Goal: Task Accomplishment & Management: Complete application form

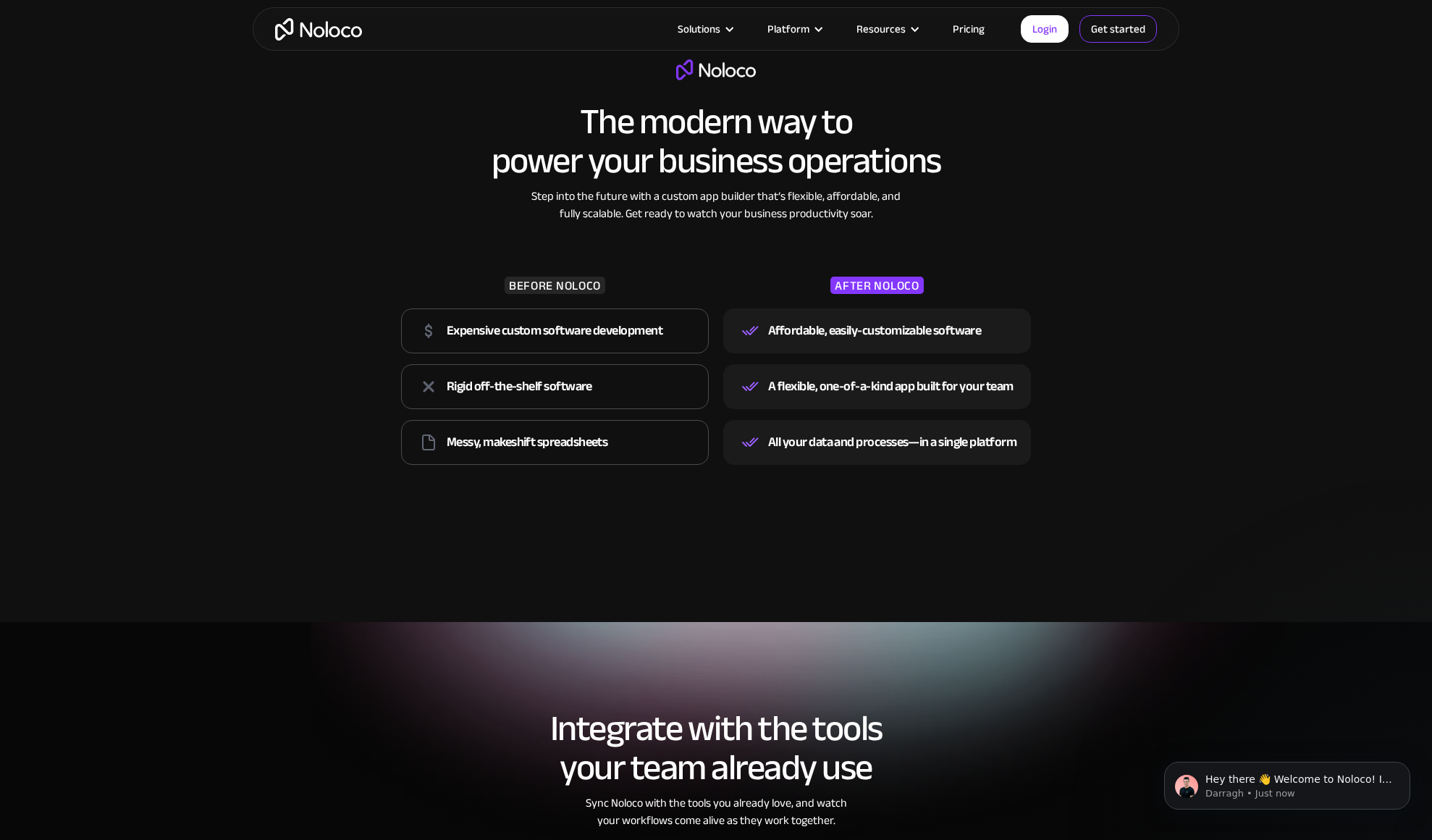
click at [1121, 37] on link "Get started" at bounding box center [1118, 29] width 77 height 28
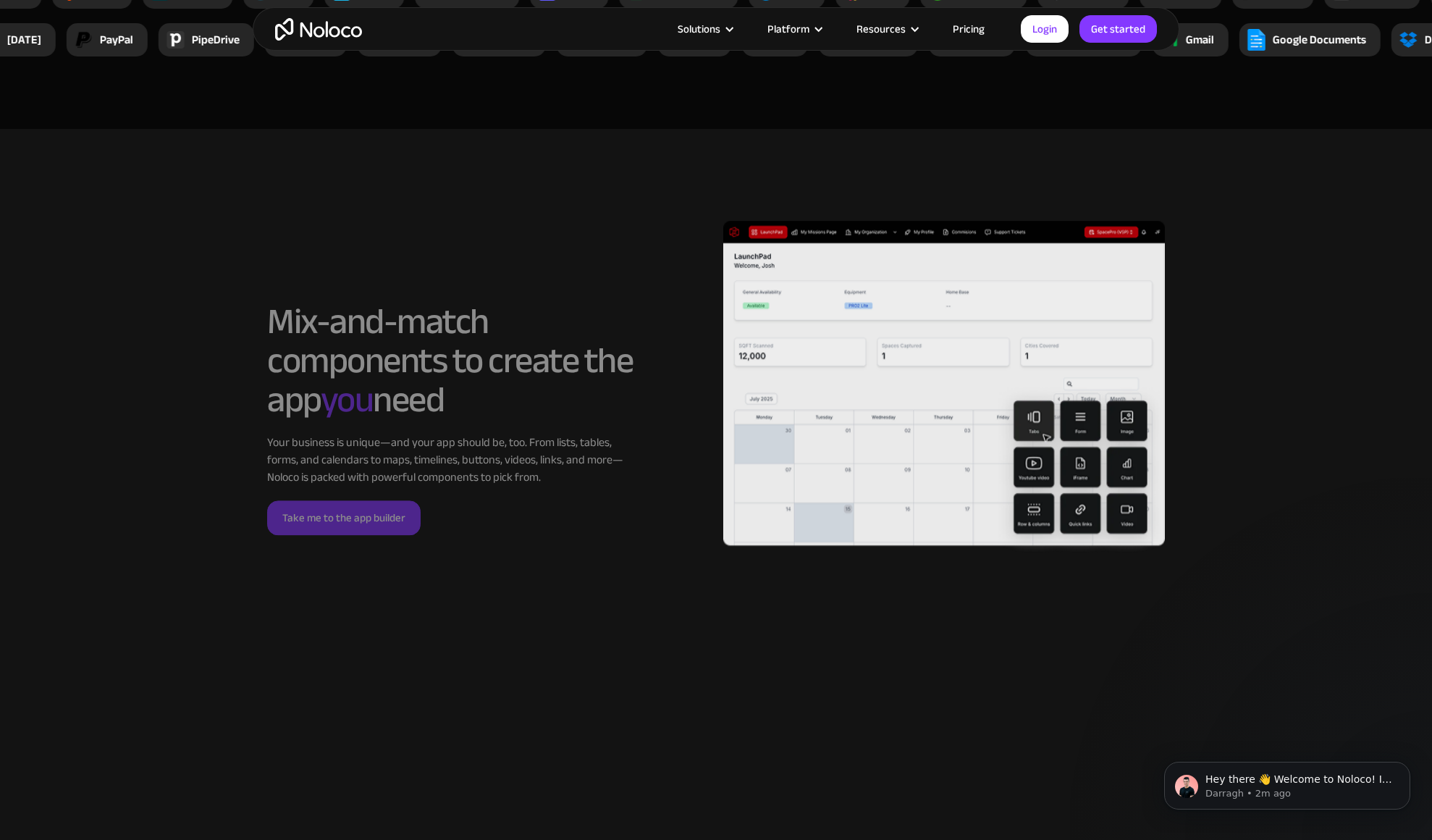
scroll to position [3165, 0]
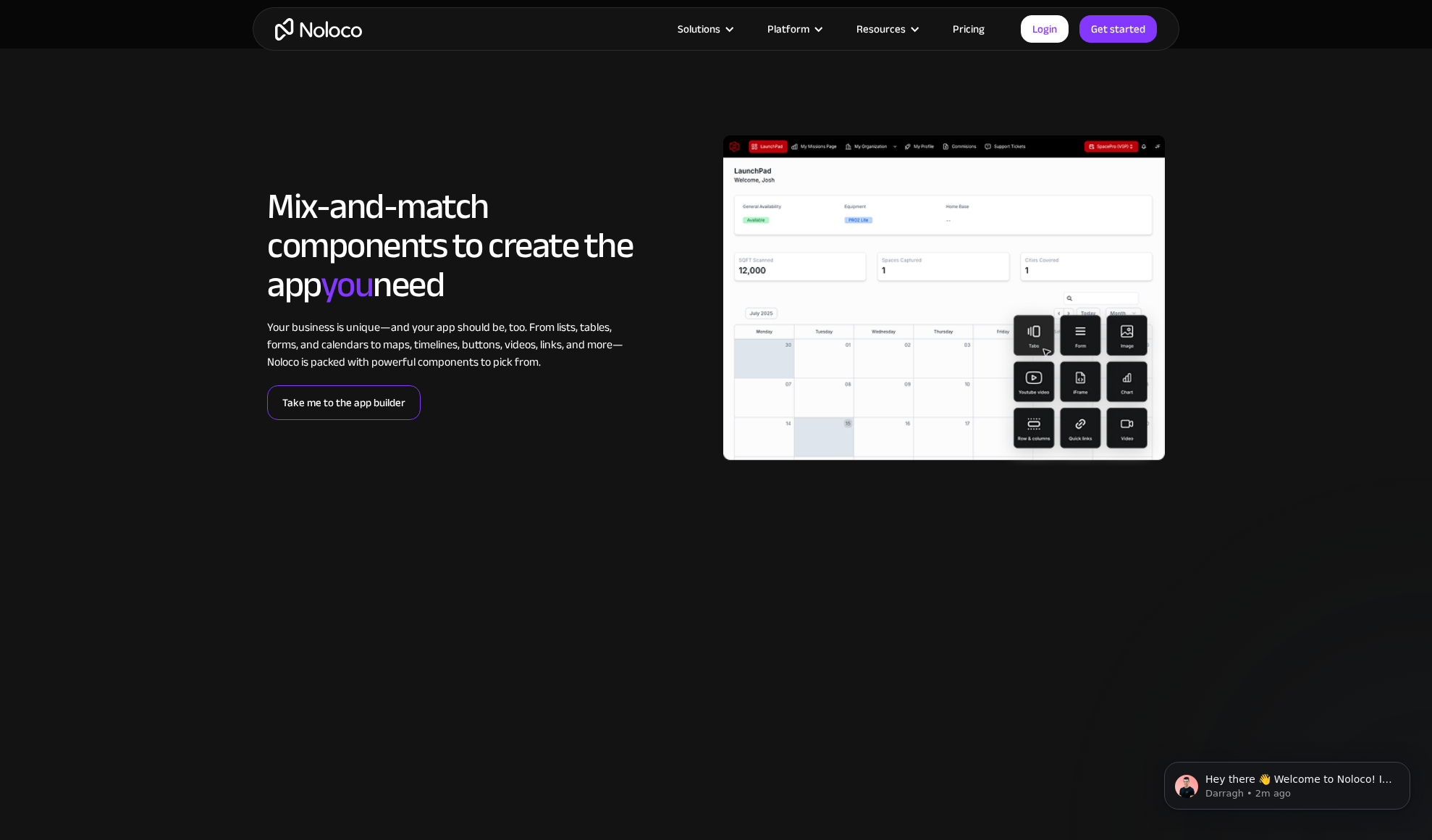
click at [336, 408] on link "Take me to the app builder" at bounding box center [343, 402] width 153 height 35
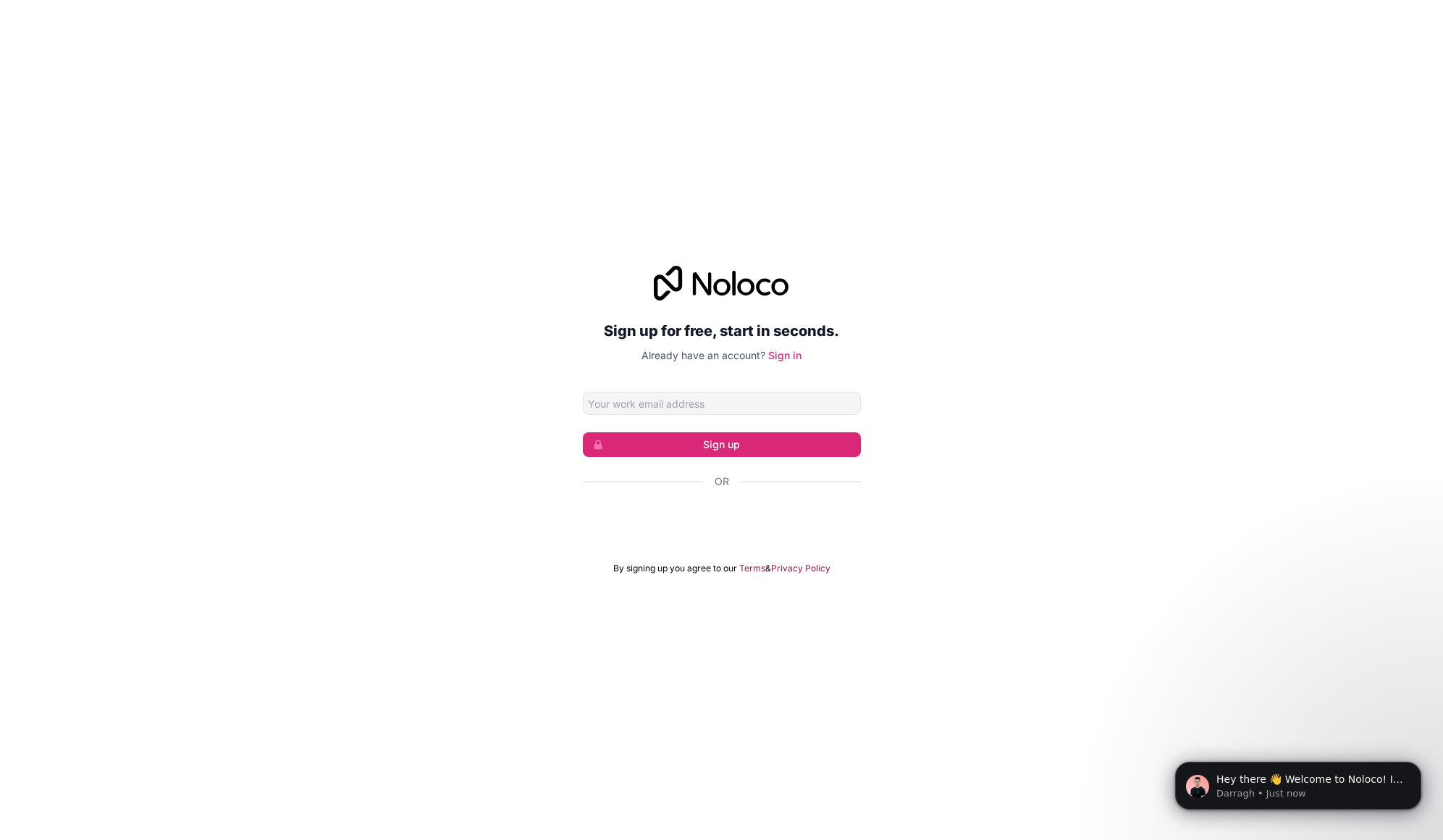
click at [1009, 338] on div "Sign up for free, start in seconds. Already have an account? Sign in Sign up Or…" at bounding box center [722, 420] width 1443 height 349
click at [814, 390] on div "Sign up for free, start in seconds. Already have an account? Sign in Sign up Or…" at bounding box center [722, 420] width 278 height 309
click at [806, 396] on input "Email address" at bounding box center [722, 403] width 278 height 23
type input "ryley.moskal@impactly.com"
click button "Sign up" at bounding box center [722, 445] width 278 height 25
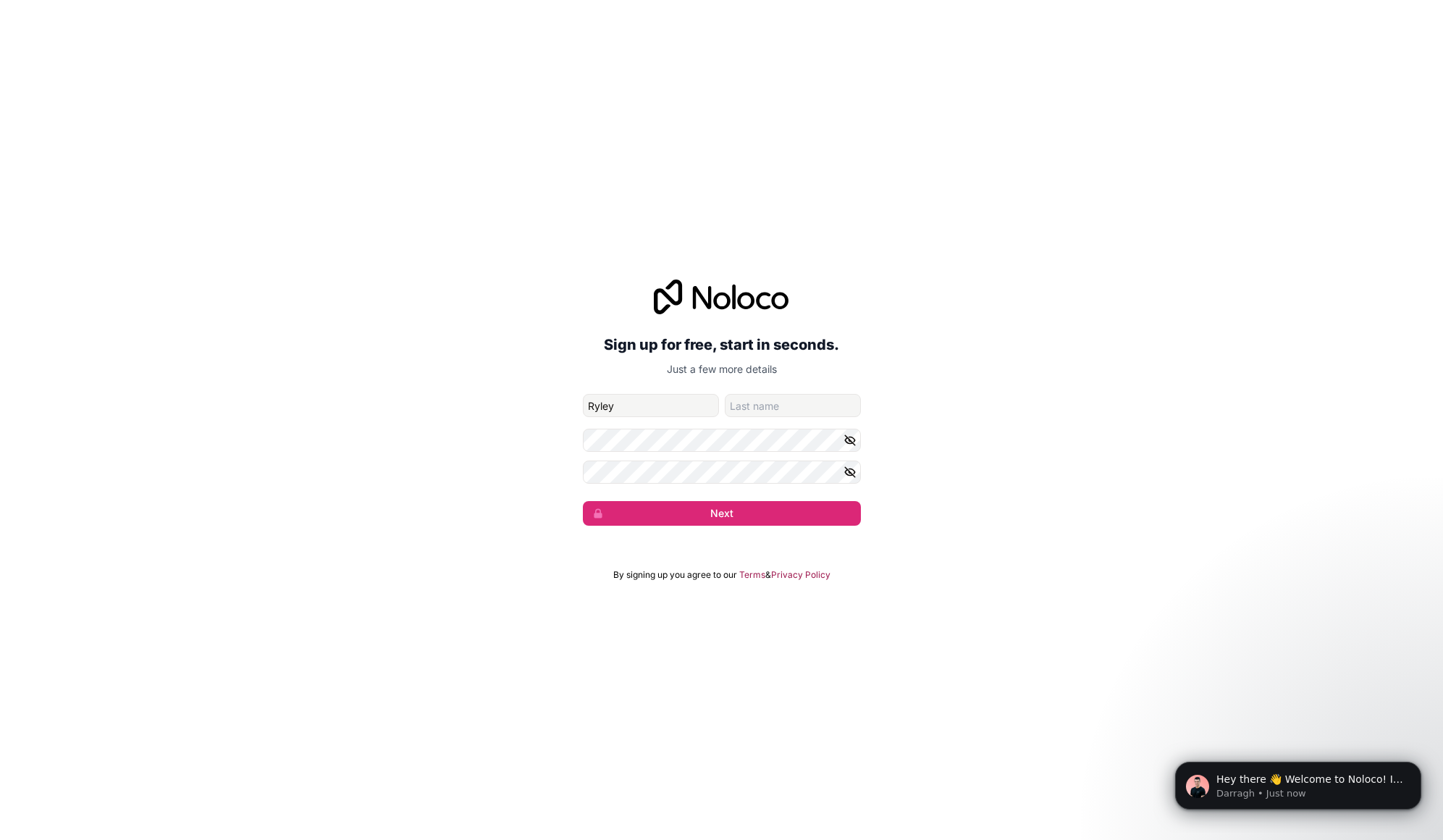
type input "Ryley"
type input "Moskal"
click at [846, 441] on icon "button" at bounding box center [850, 440] width 11 height 7
click at [848, 476] on icon "button" at bounding box center [850, 473] width 14 height 14
click at [797, 515] on button "Next" at bounding box center [722, 513] width 278 height 25
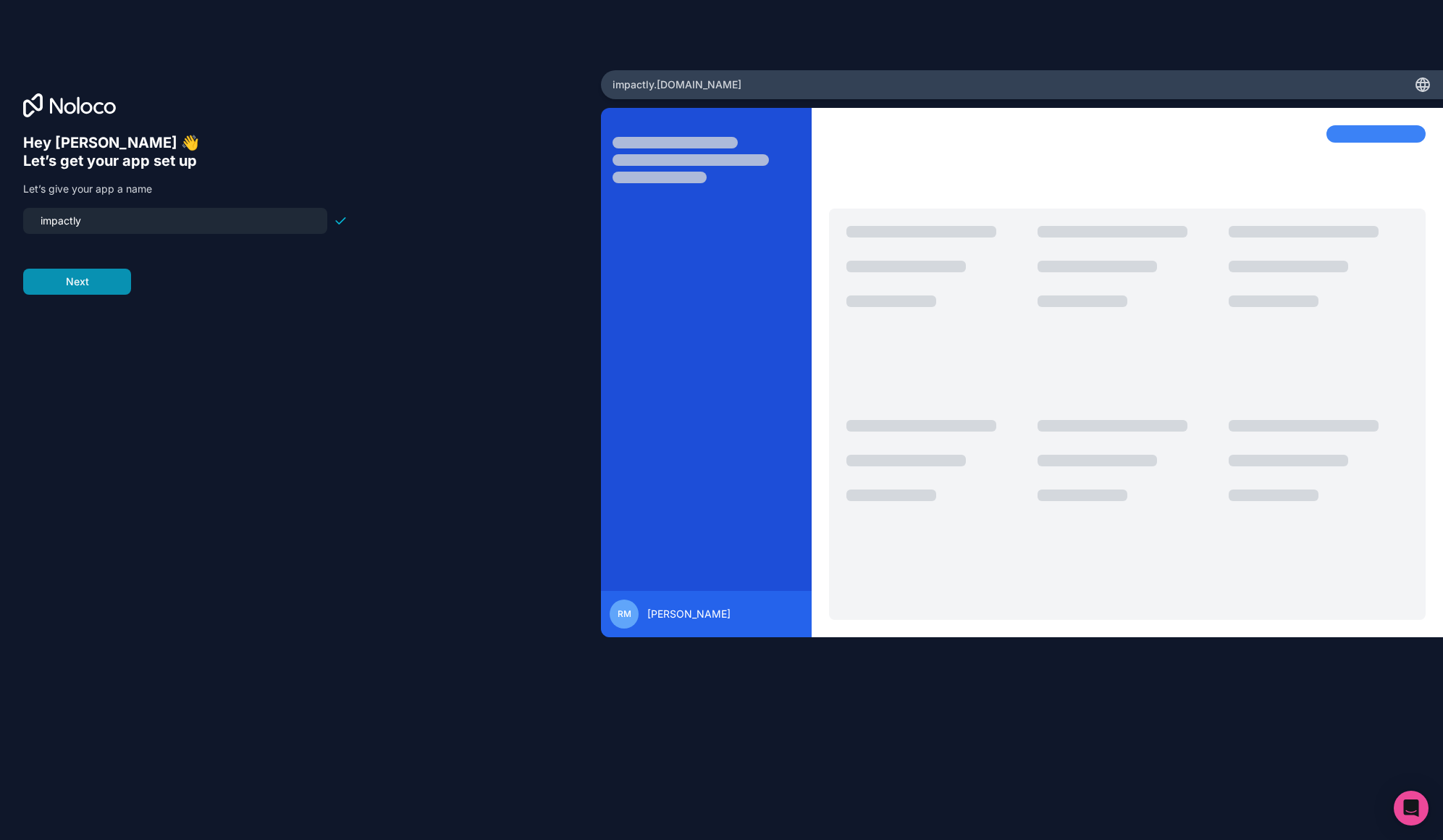
click at [103, 286] on button "Next" at bounding box center [77, 281] width 108 height 26
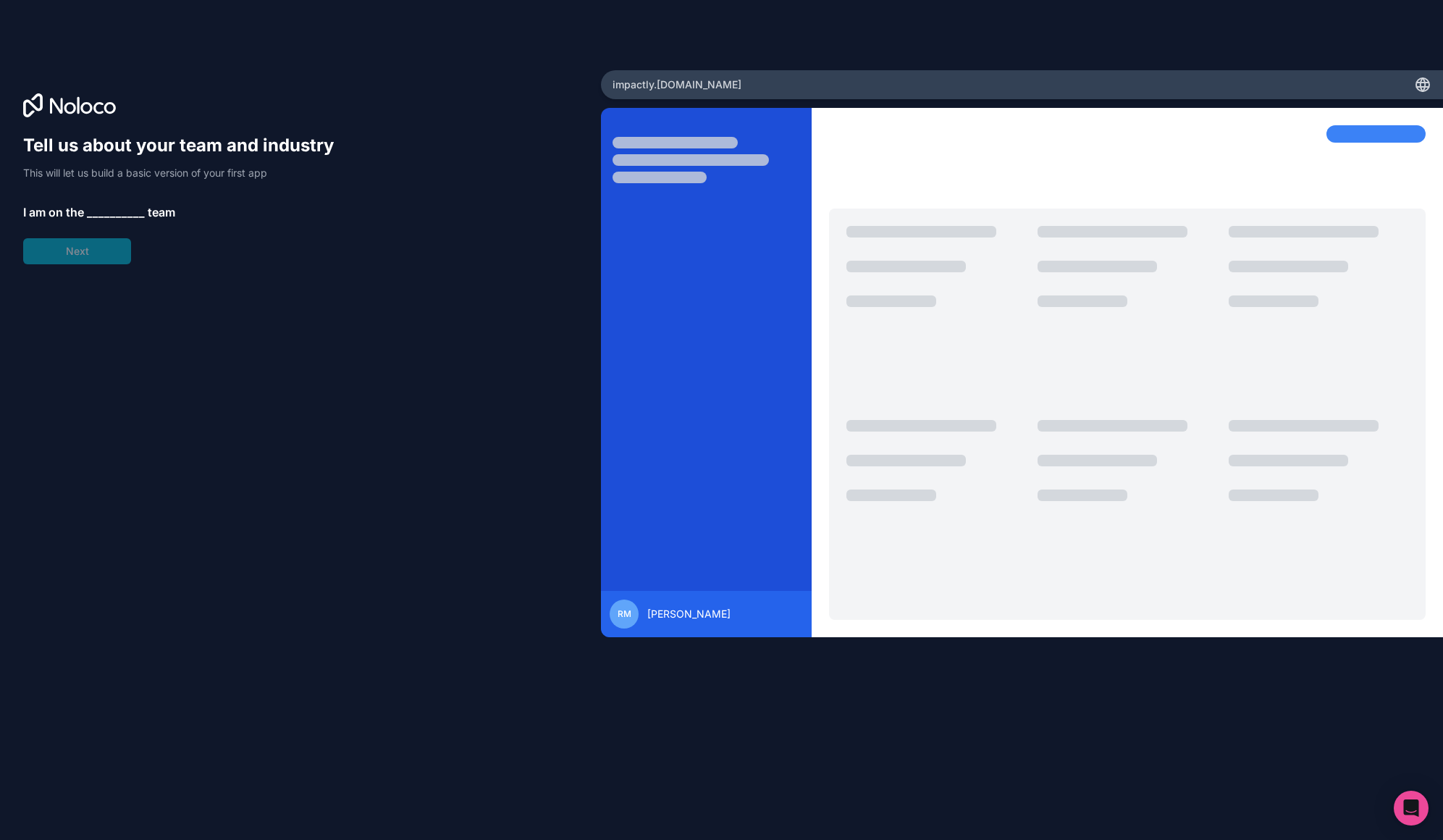
click at [120, 216] on span "__________" at bounding box center [116, 212] width 58 height 17
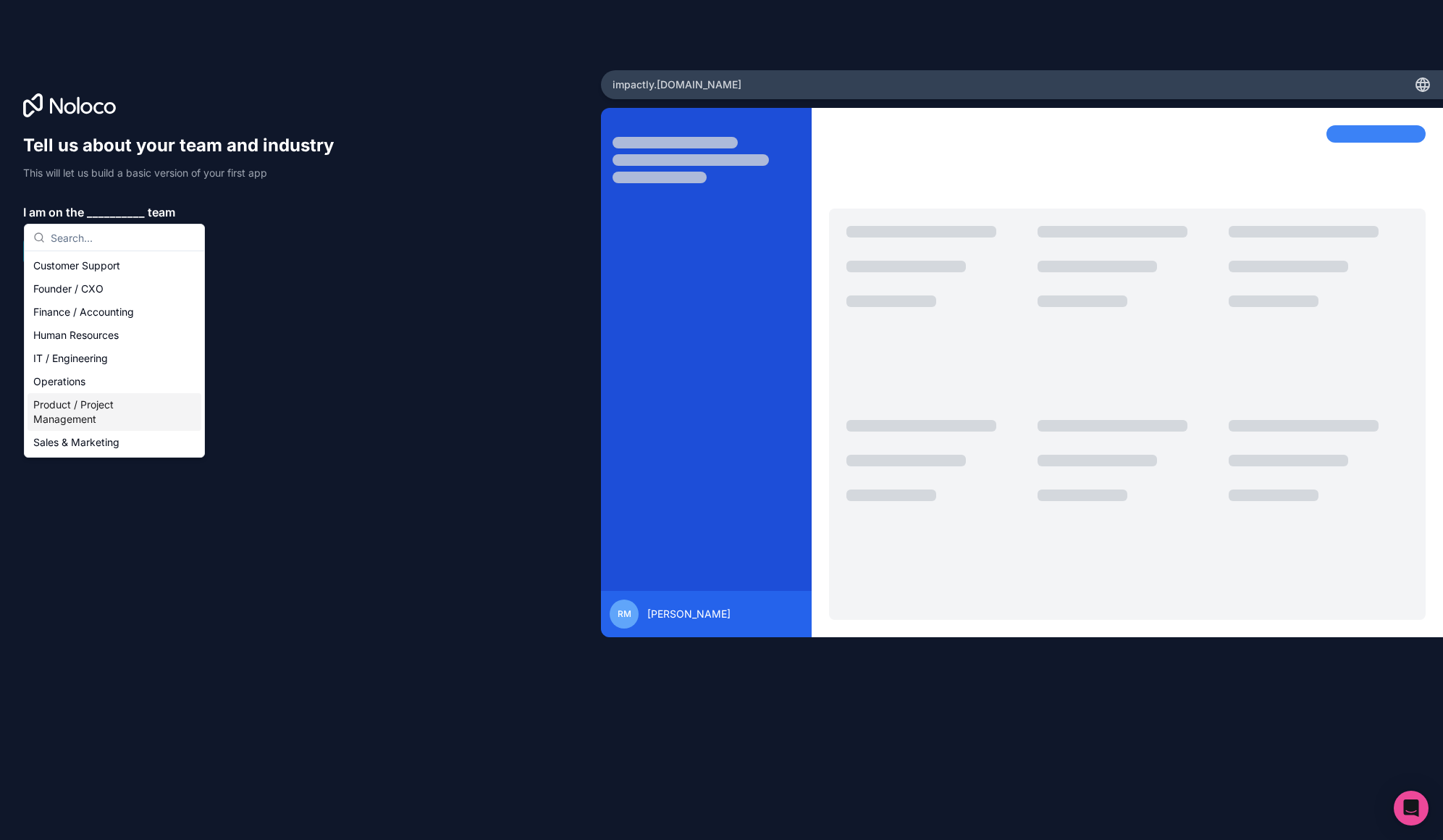
click at [67, 404] on div "Product / Project Management" at bounding box center [115, 412] width 174 height 38
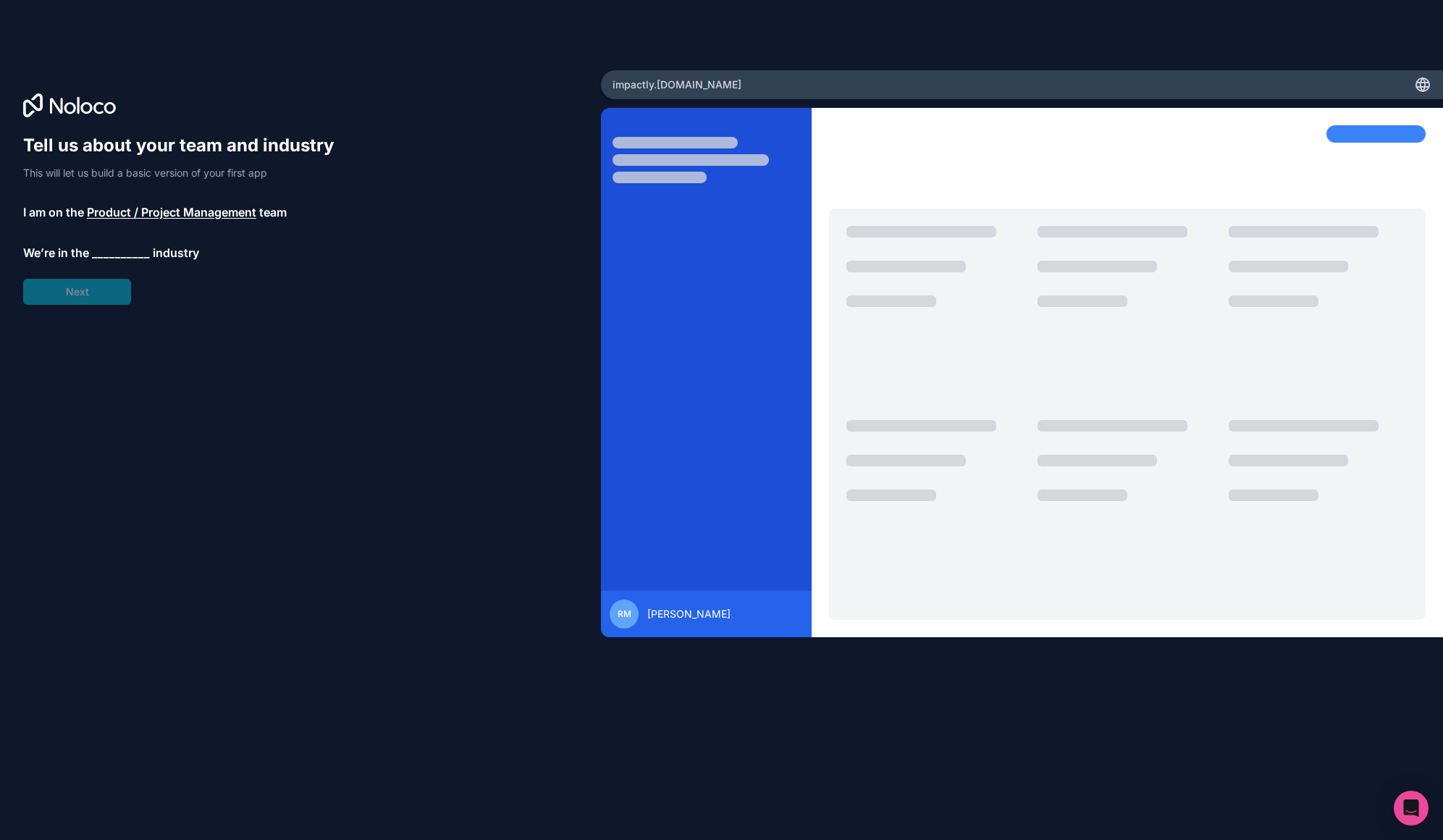
click at [130, 259] on span "__________" at bounding box center [121, 253] width 58 height 17
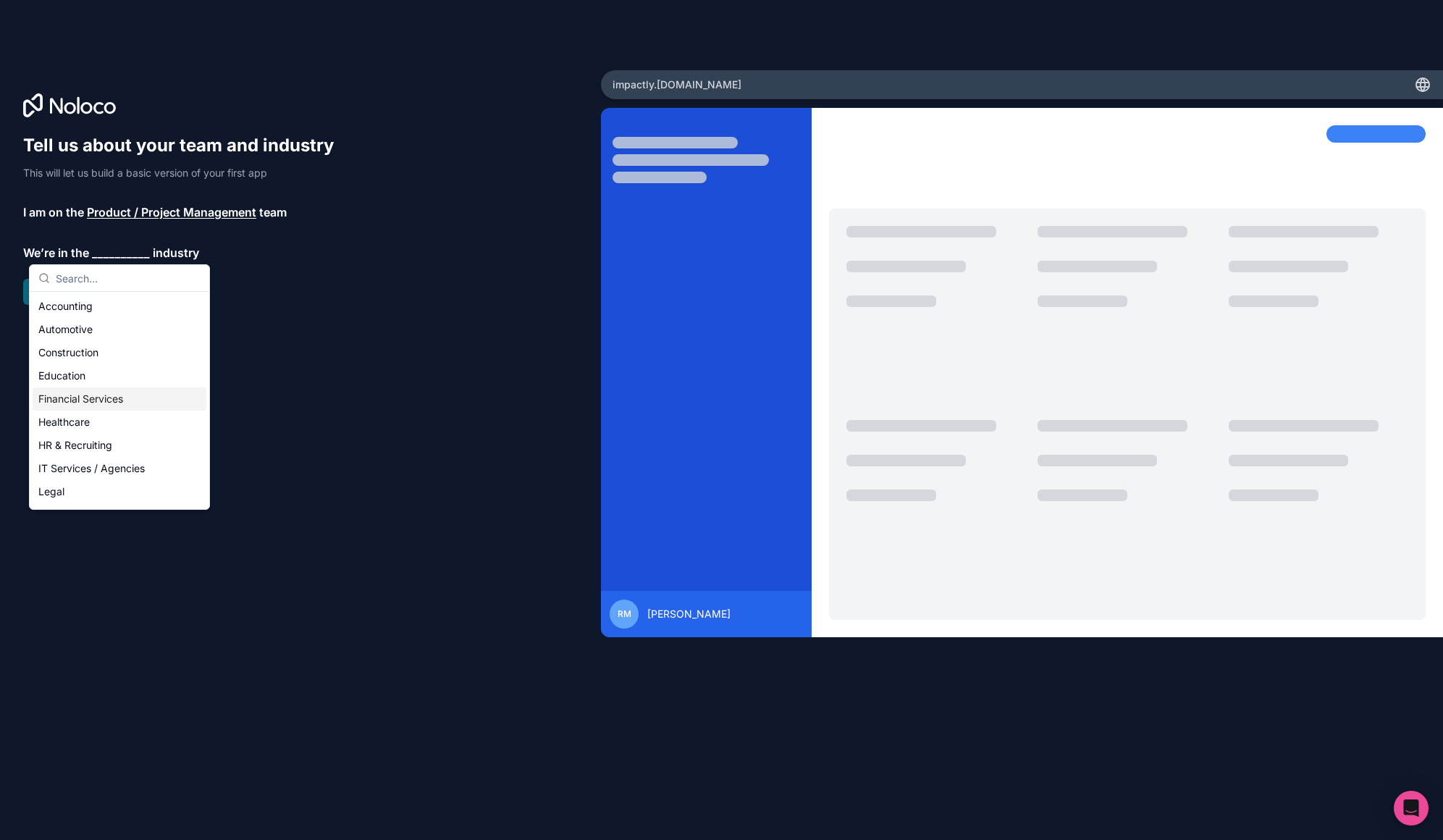
click at [106, 401] on div "Financial Services" at bounding box center [120, 399] width 174 height 23
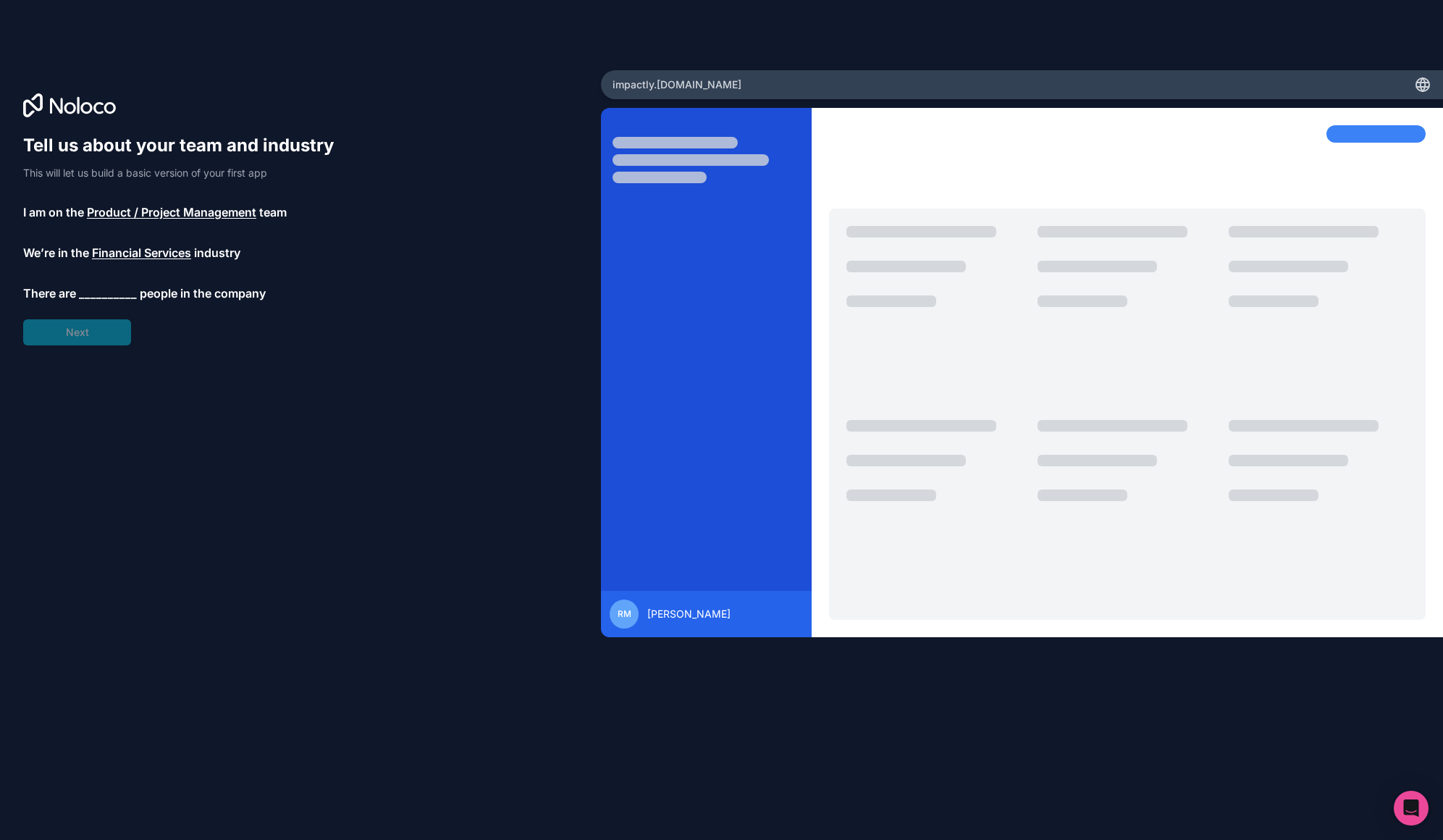
click at [107, 301] on div "Tell us about your team and industry This will let us build a basic version of …" at bounding box center [185, 239] width 324 height 211
click at [112, 295] on span "__________" at bounding box center [108, 293] width 58 height 17
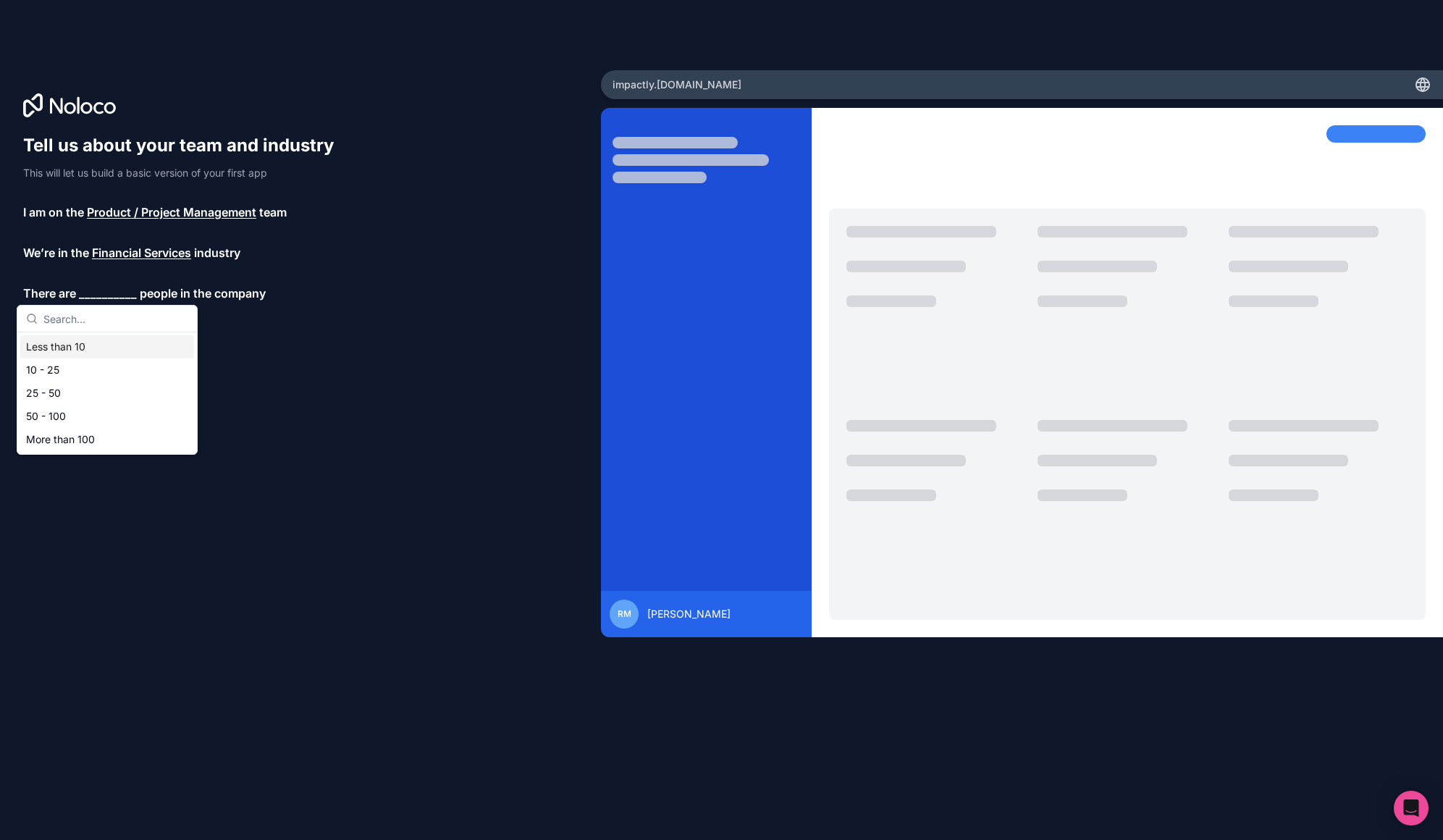
click at [107, 344] on div "Less than 10" at bounding box center [107, 347] width 174 height 23
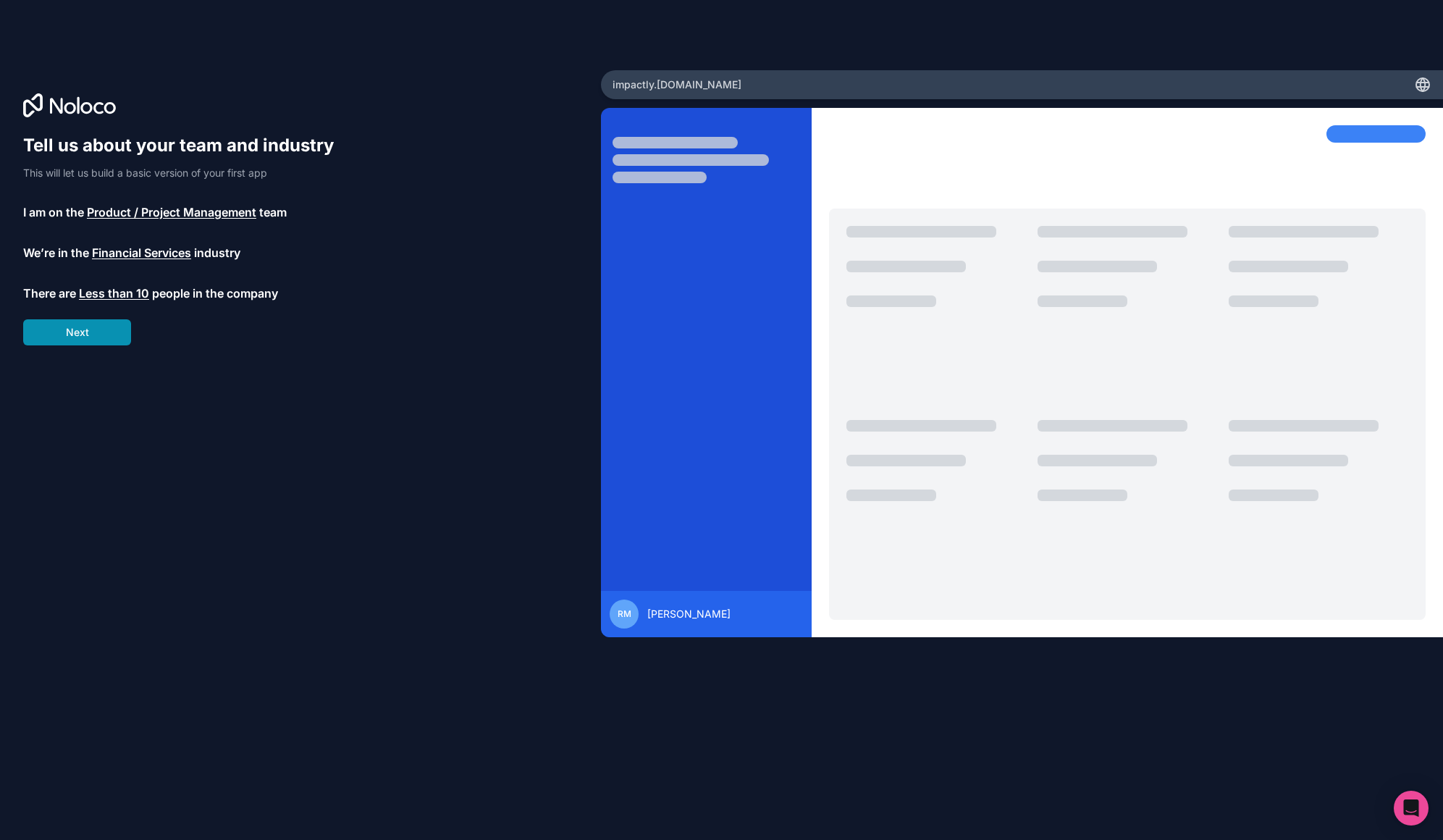
click at [109, 333] on button "Next" at bounding box center [77, 332] width 108 height 26
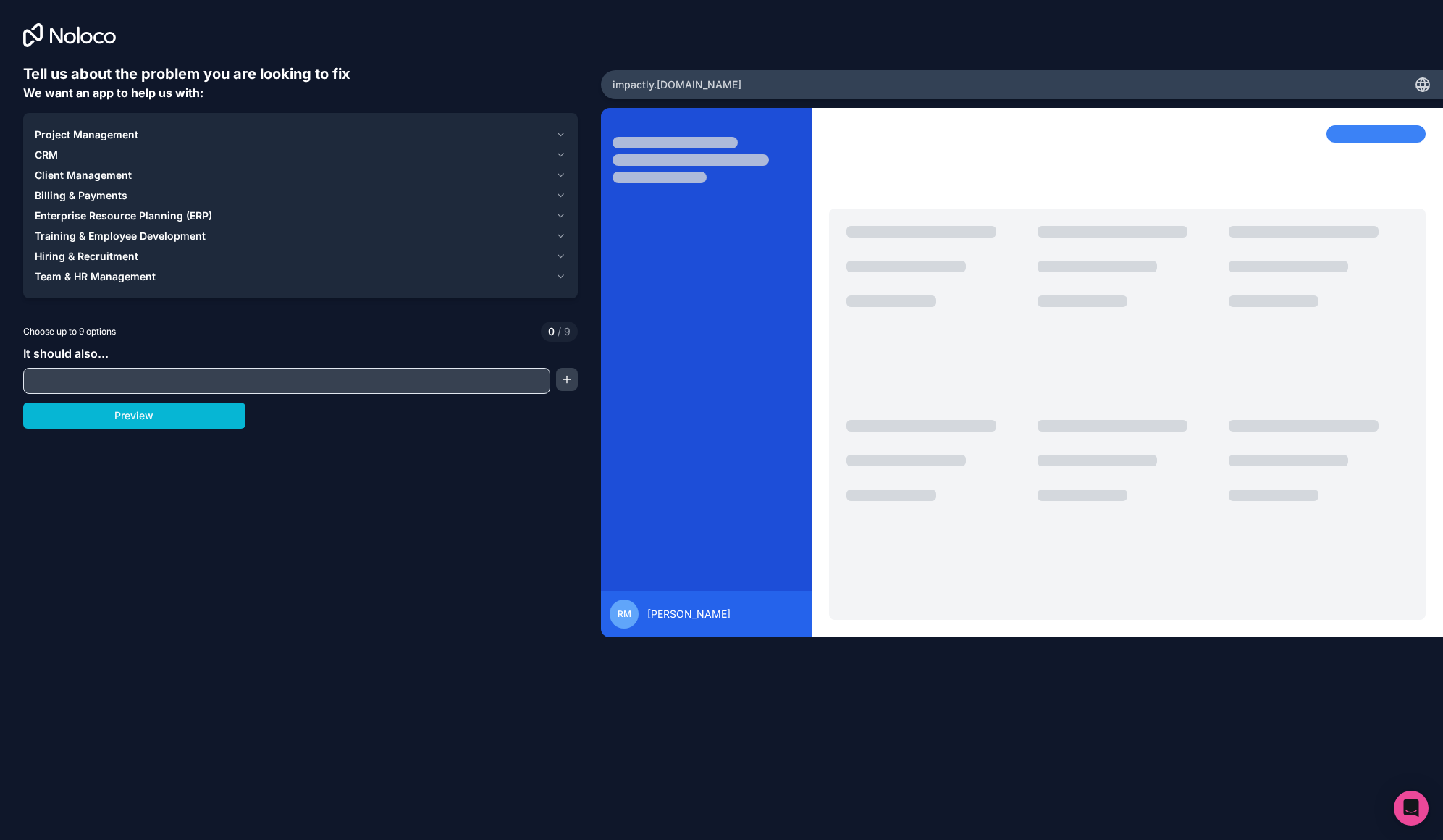
click at [367, 376] on input "text" at bounding box center [286, 380] width 520 height 20
click at [331, 378] on input "text" at bounding box center [286, 380] width 520 height 20
click at [564, 176] on icon "button" at bounding box center [560, 176] width 11 height 12
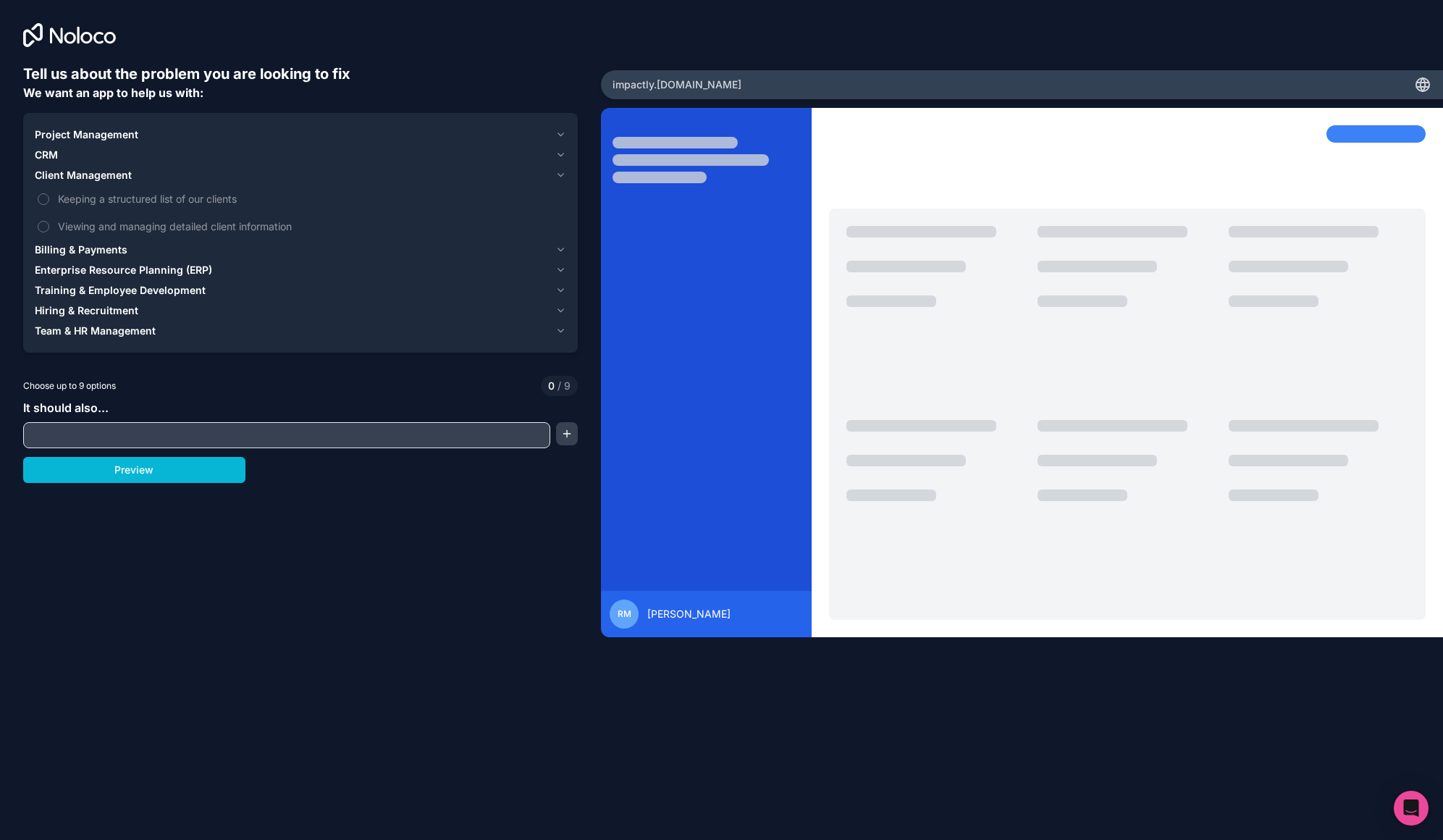
click at [562, 176] on icon "button" at bounding box center [560, 176] width 11 height 12
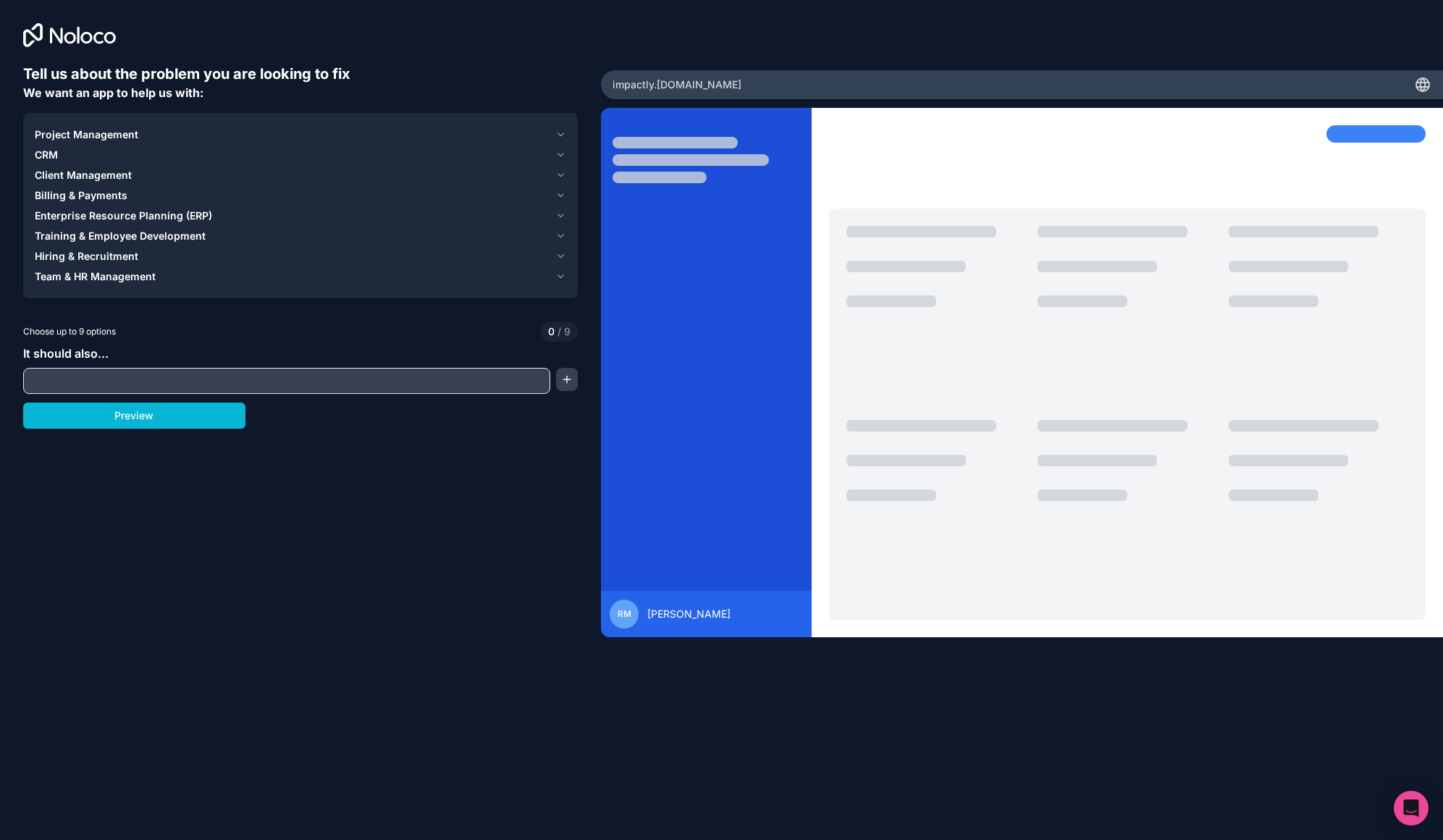
click at [564, 134] on icon "button" at bounding box center [560, 135] width 11 height 12
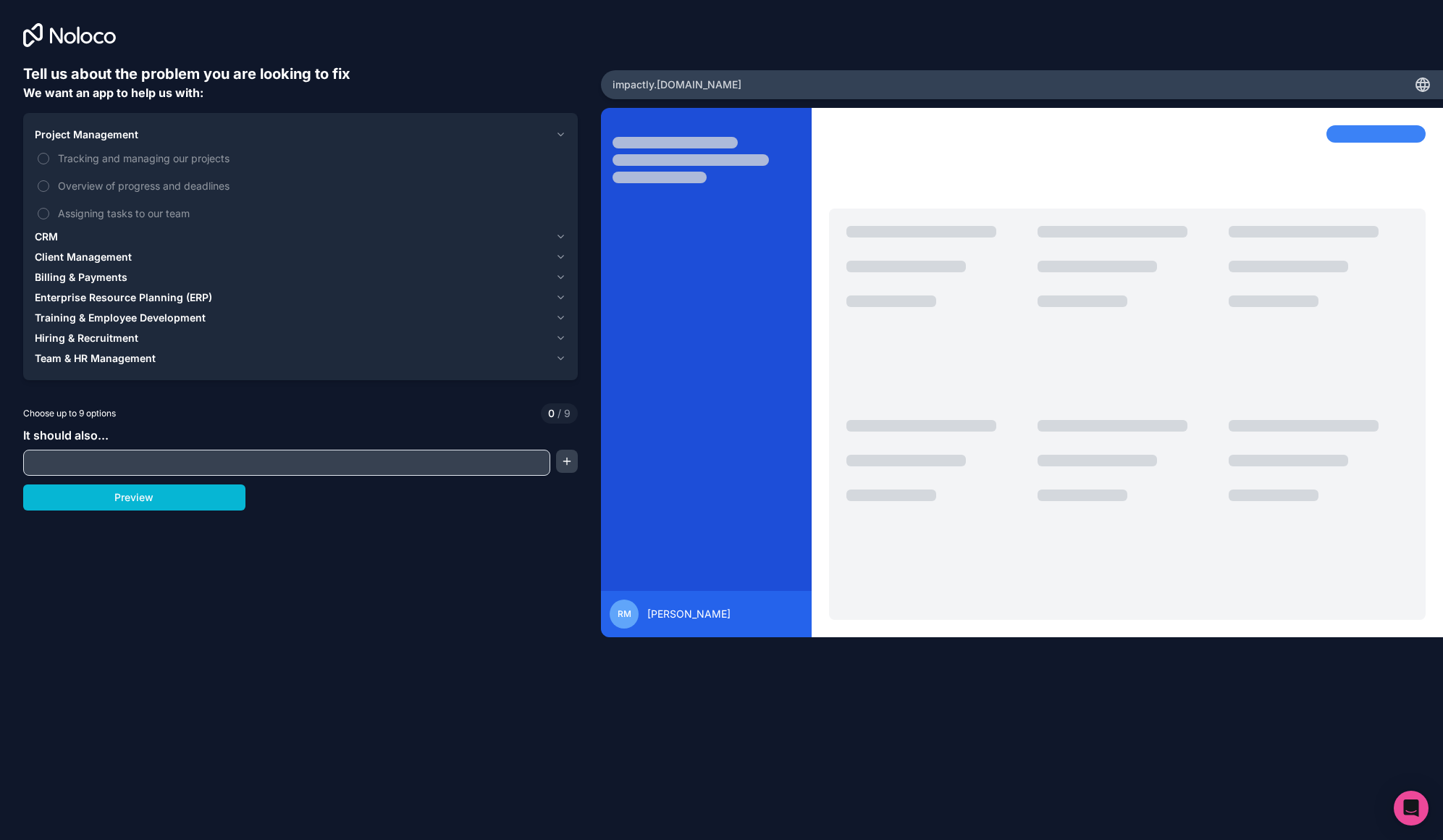
click at [564, 134] on icon "button" at bounding box center [560, 135] width 11 height 12
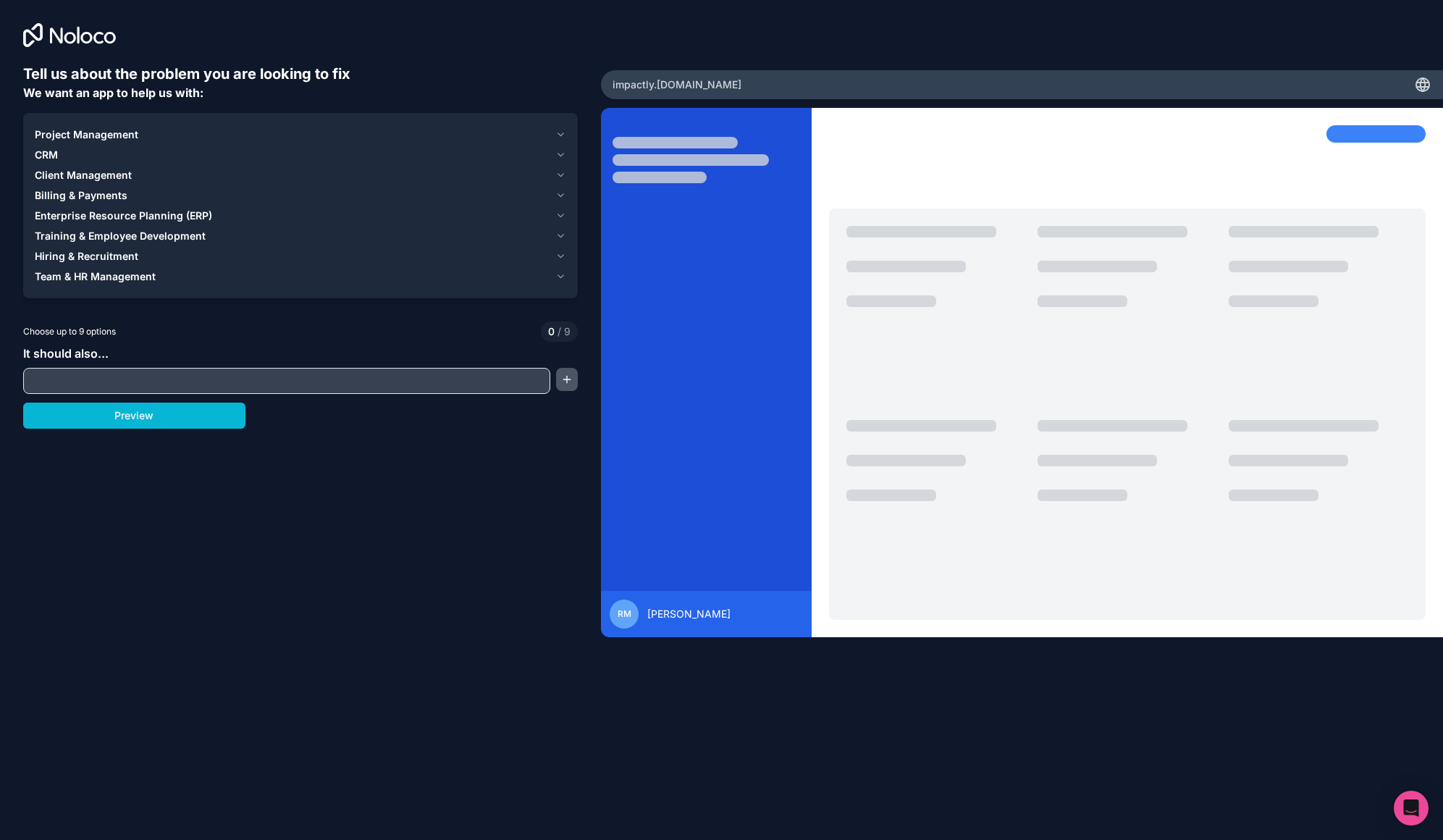
click at [562, 378] on button "button" at bounding box center [566, 379] width 22 height 23
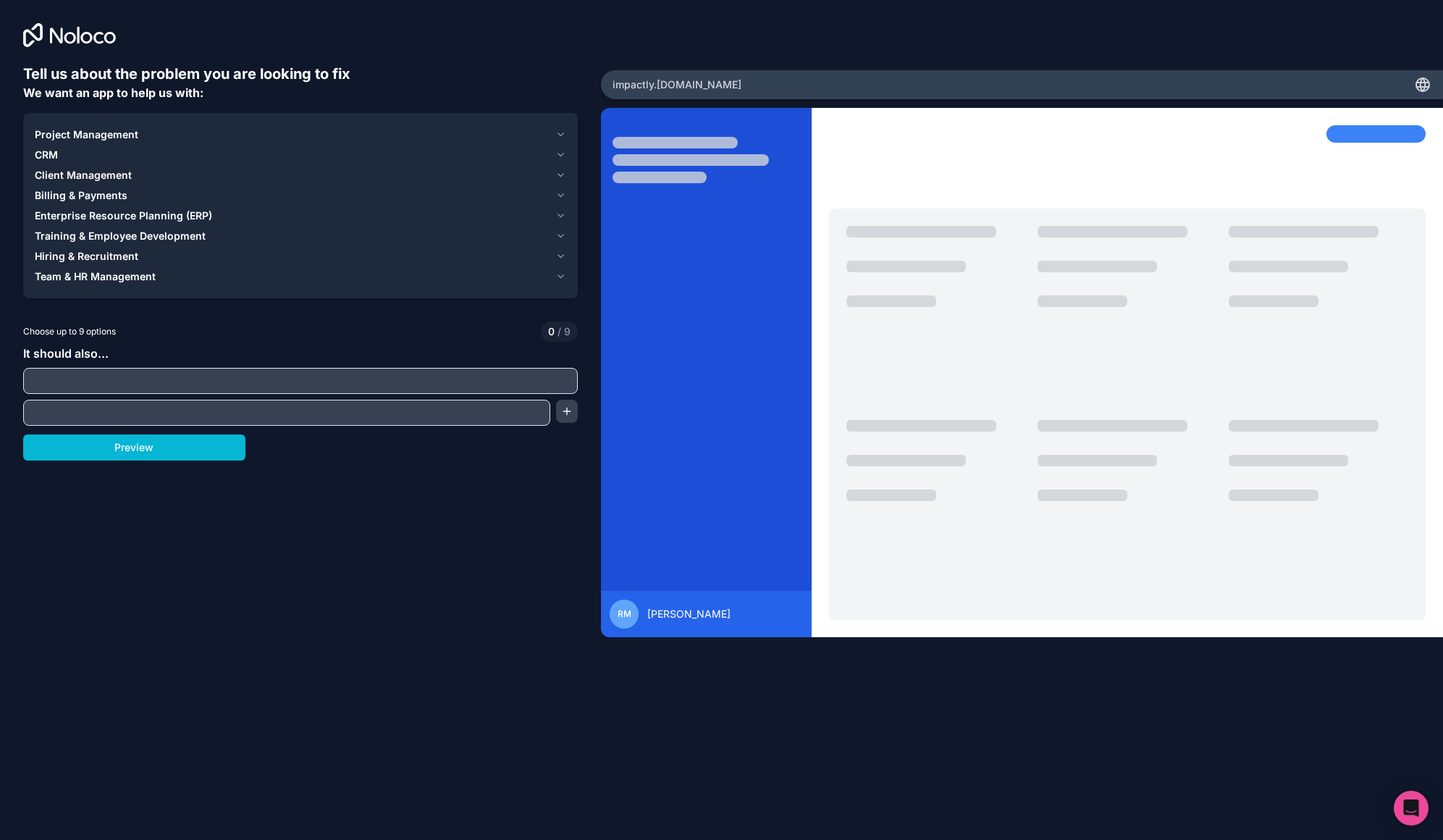
click at [528, 380] on input "text" at bounding box center [300, 380] width 547 height 20
type input "integrate with airtable"
type input "be able to display various data views"
click at [572, 411] on button "button" at bounding box center [566, 411] width 22 height 23
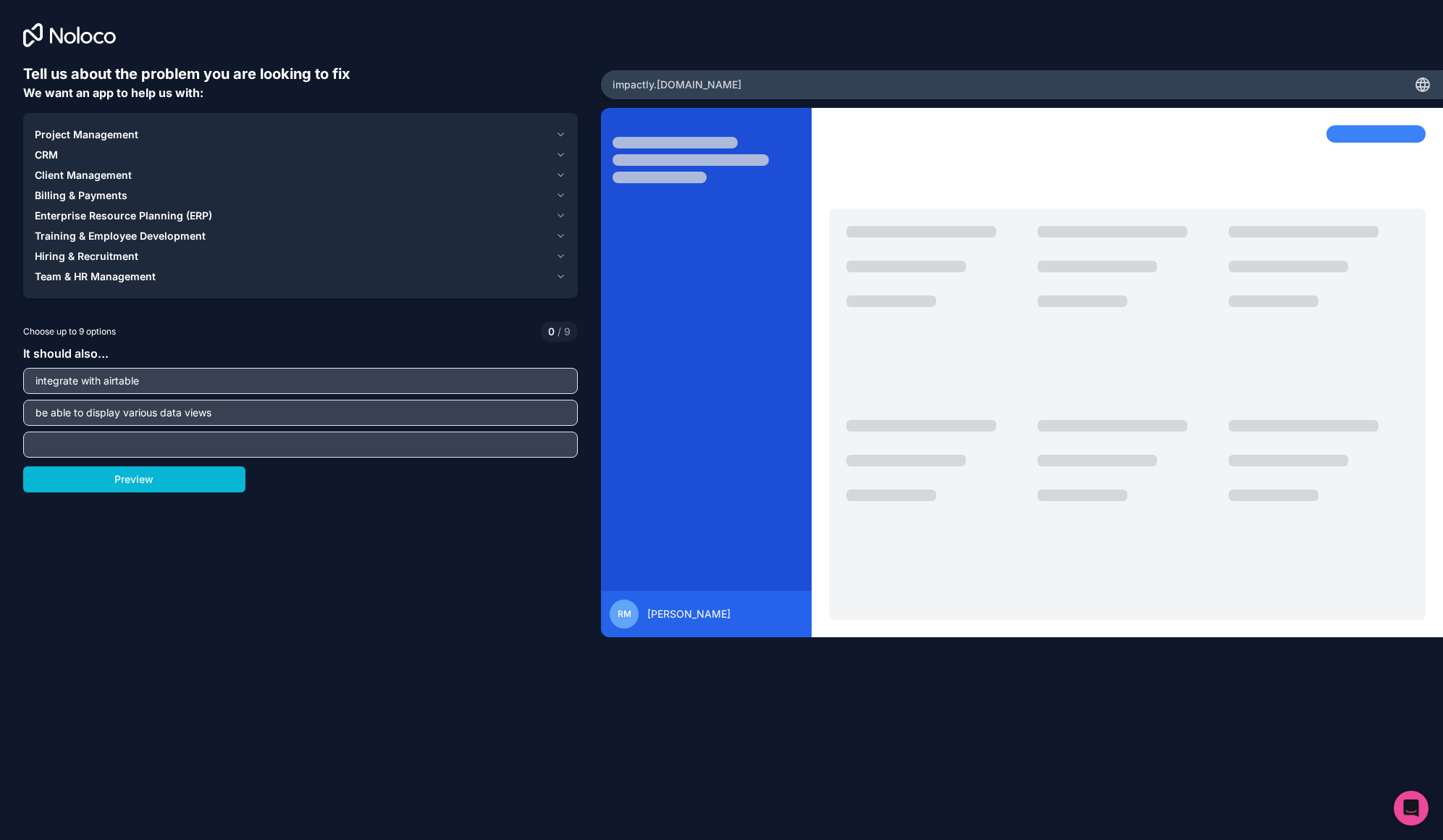
click at [451, 444] on input "text" at bounding box center [300, 444] width 547 height 20
type input "be used by external clients"
click at [234, 490] on button "Preview" at bounding box center [134, 478] width 222 height 26
click at [560, 281] on icon "button" at bounding box center [560, 277] width 11 height 12
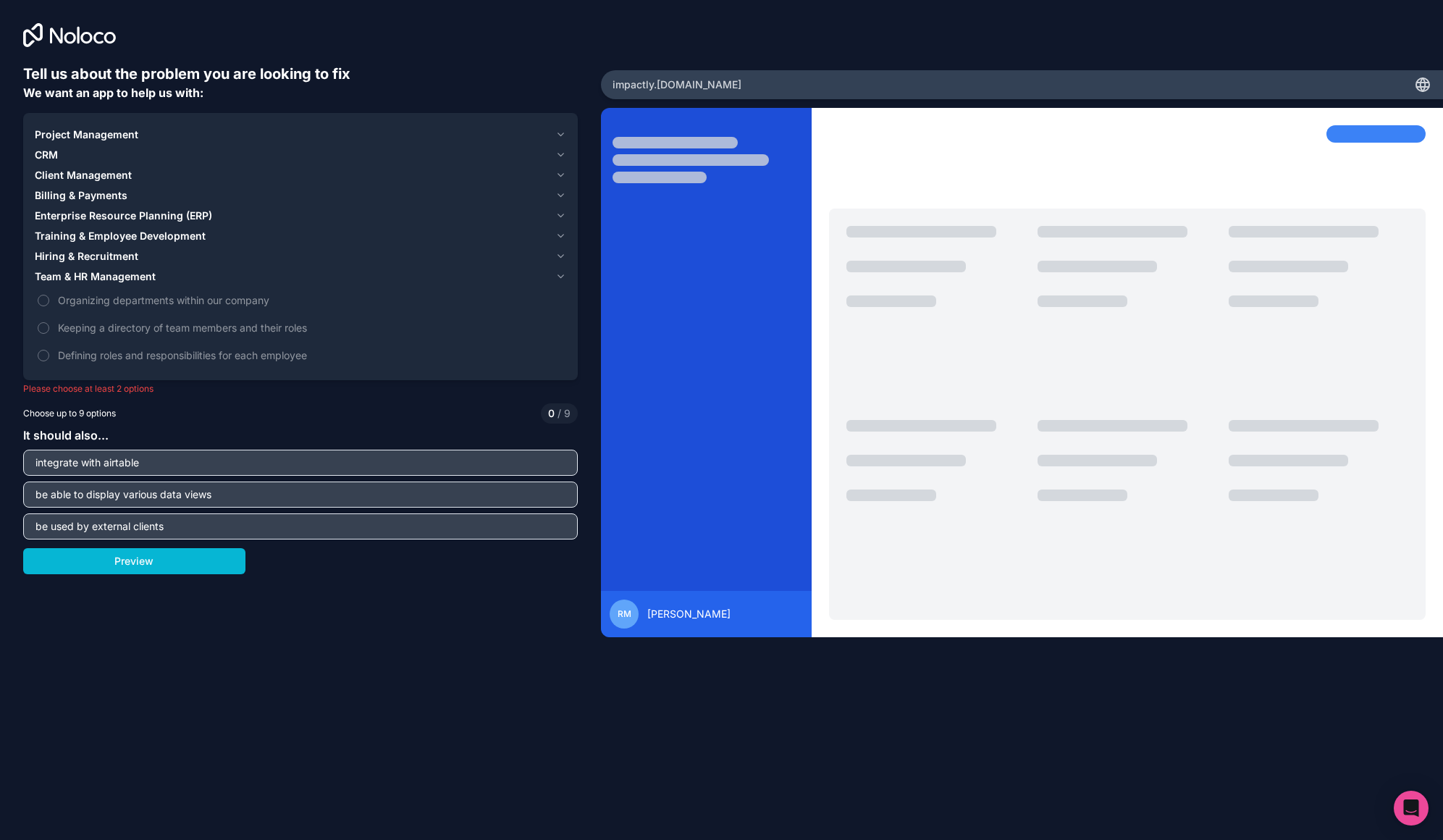
click at [560, 281] on icon "button" at bounding box center [560, 277] width 11 height 12
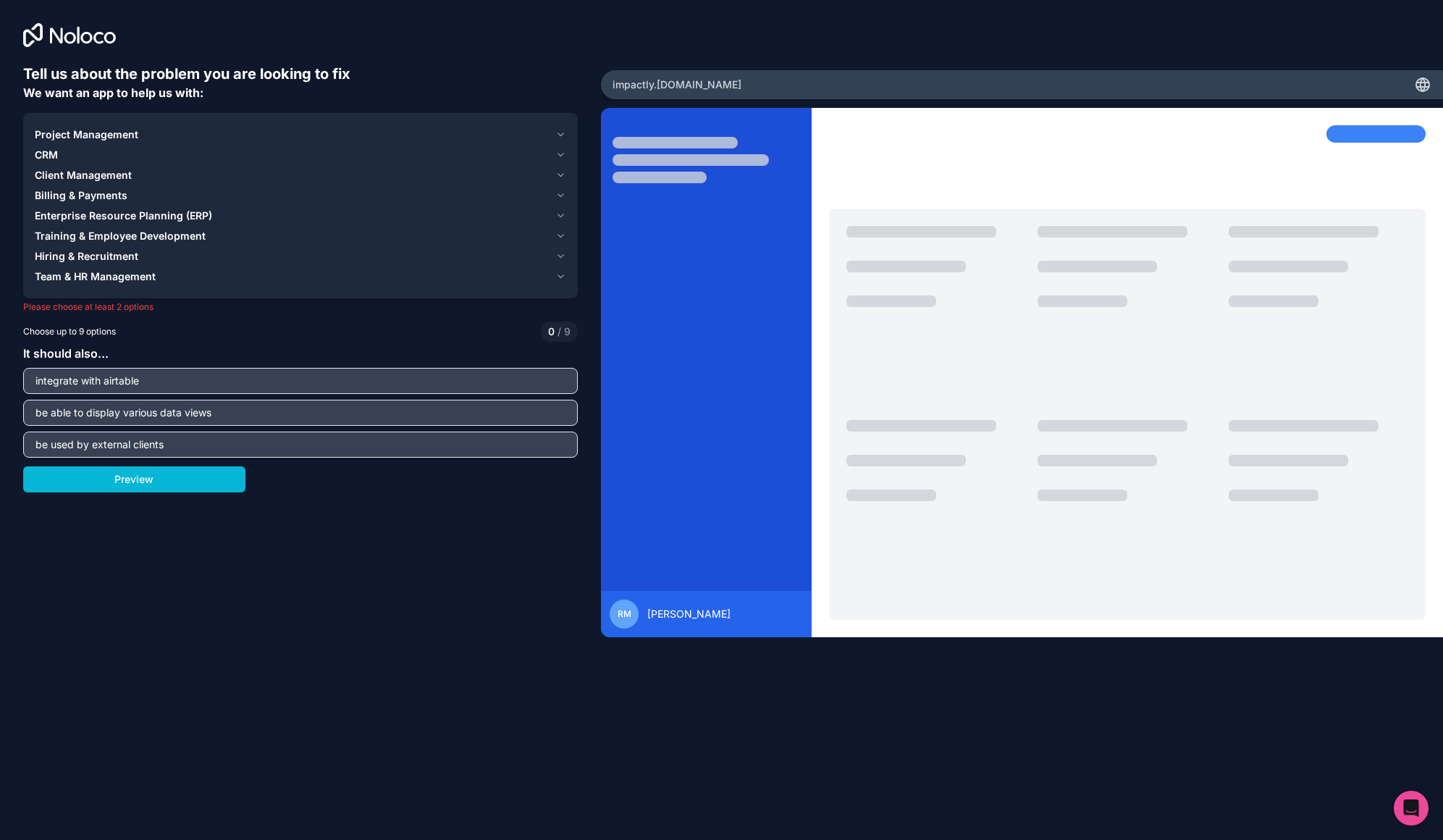
click at [568, 257] on div "Project Management CRM Client Management Billing & Payments Enterprise Resource…" at bounding box center [300, 205] width 555 height 185
click at [561, 254] on icon "button" at bounding box center [560, 257] width 11 height 12
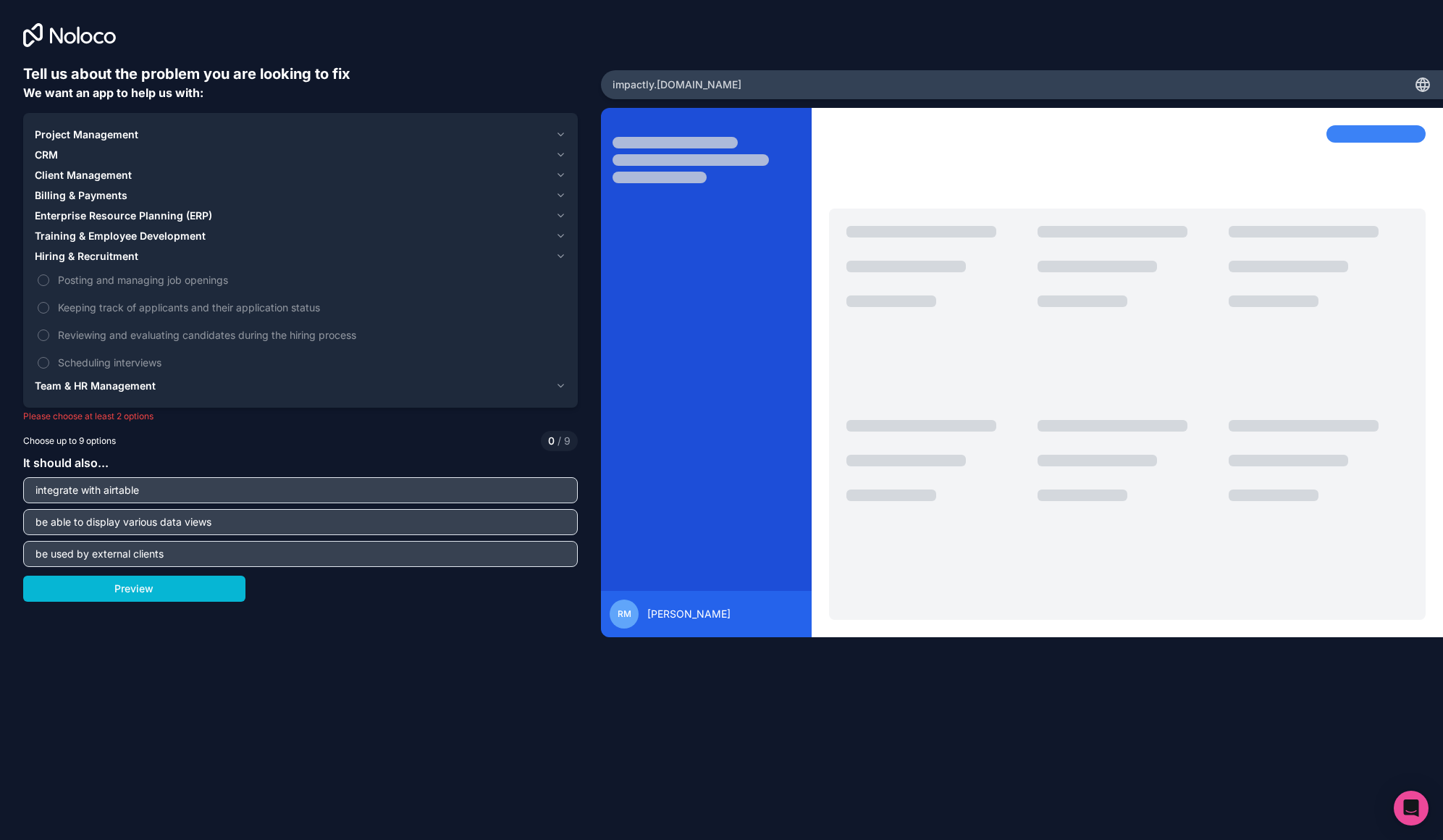
click at [561, 254] on icon "button" at bounding box center [560, 257] width 11 height 12
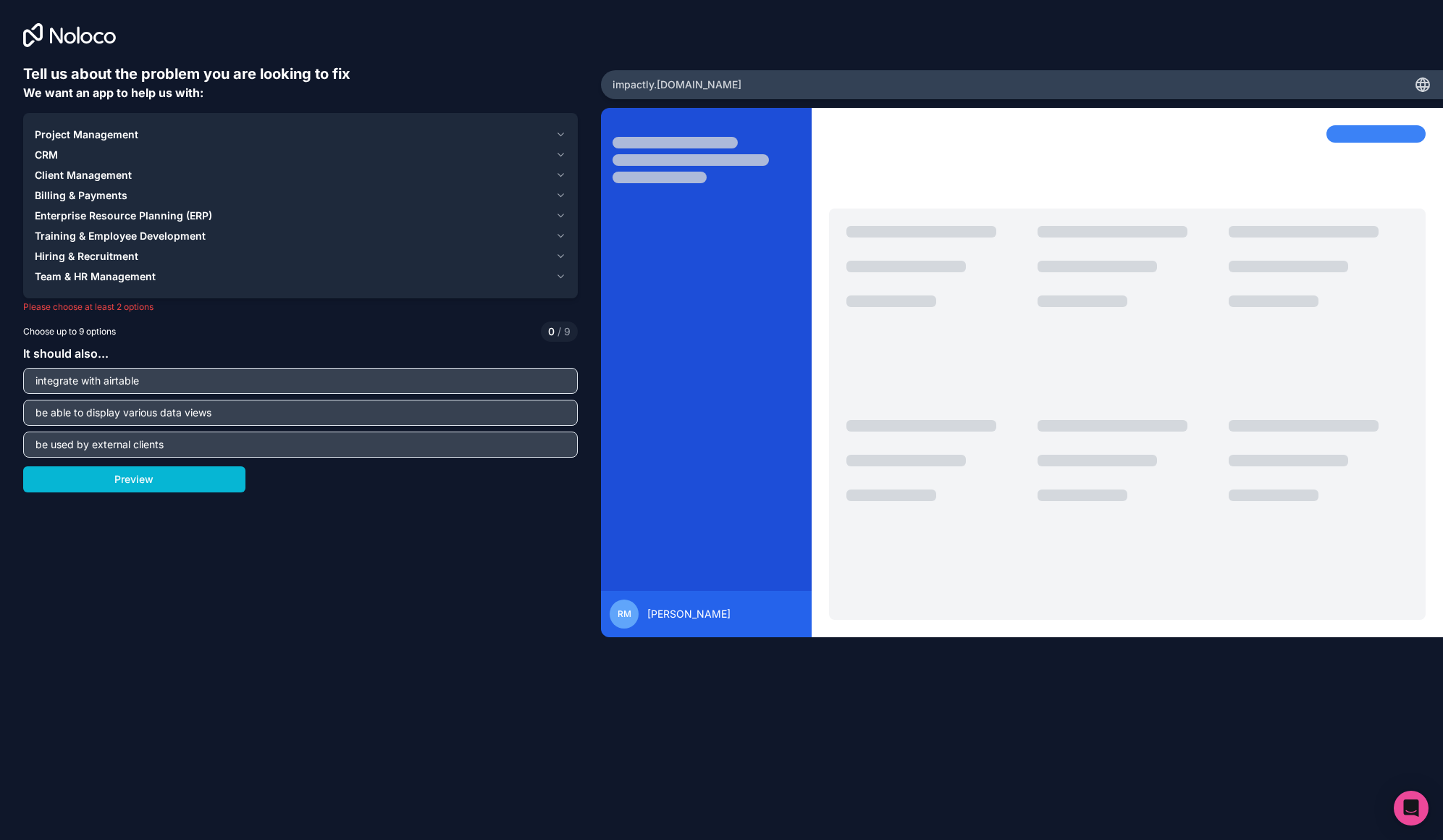
click at [564, 230] on icon "button" at bounding box center [560, 236] width 11 height 12
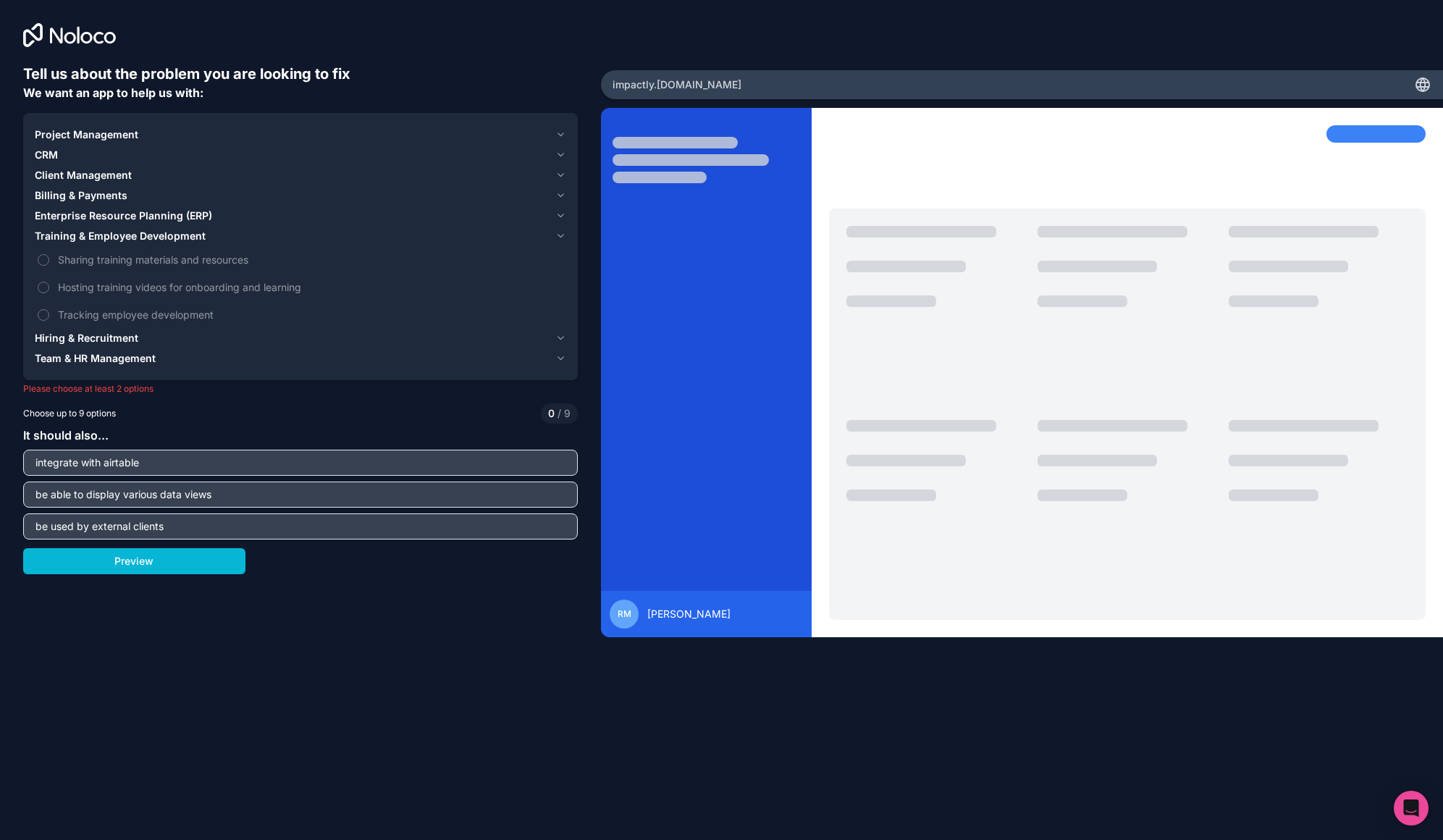
click at [564, 232] on icon "button" at bounding box center [560, 236] width 11 height 12
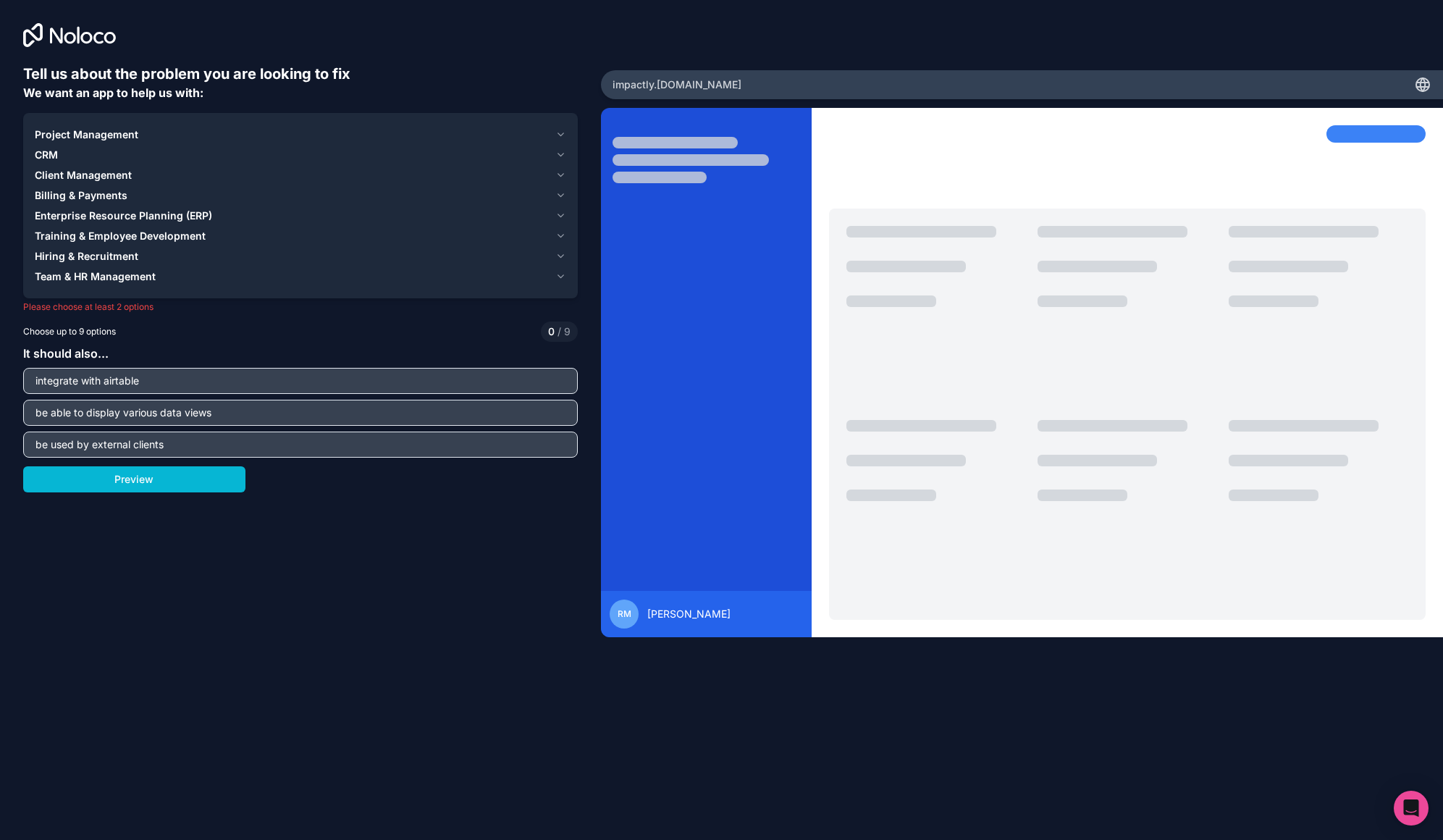
click at [566, 216] on icon "button" at bounding box center [560, 216] width 11 height 12
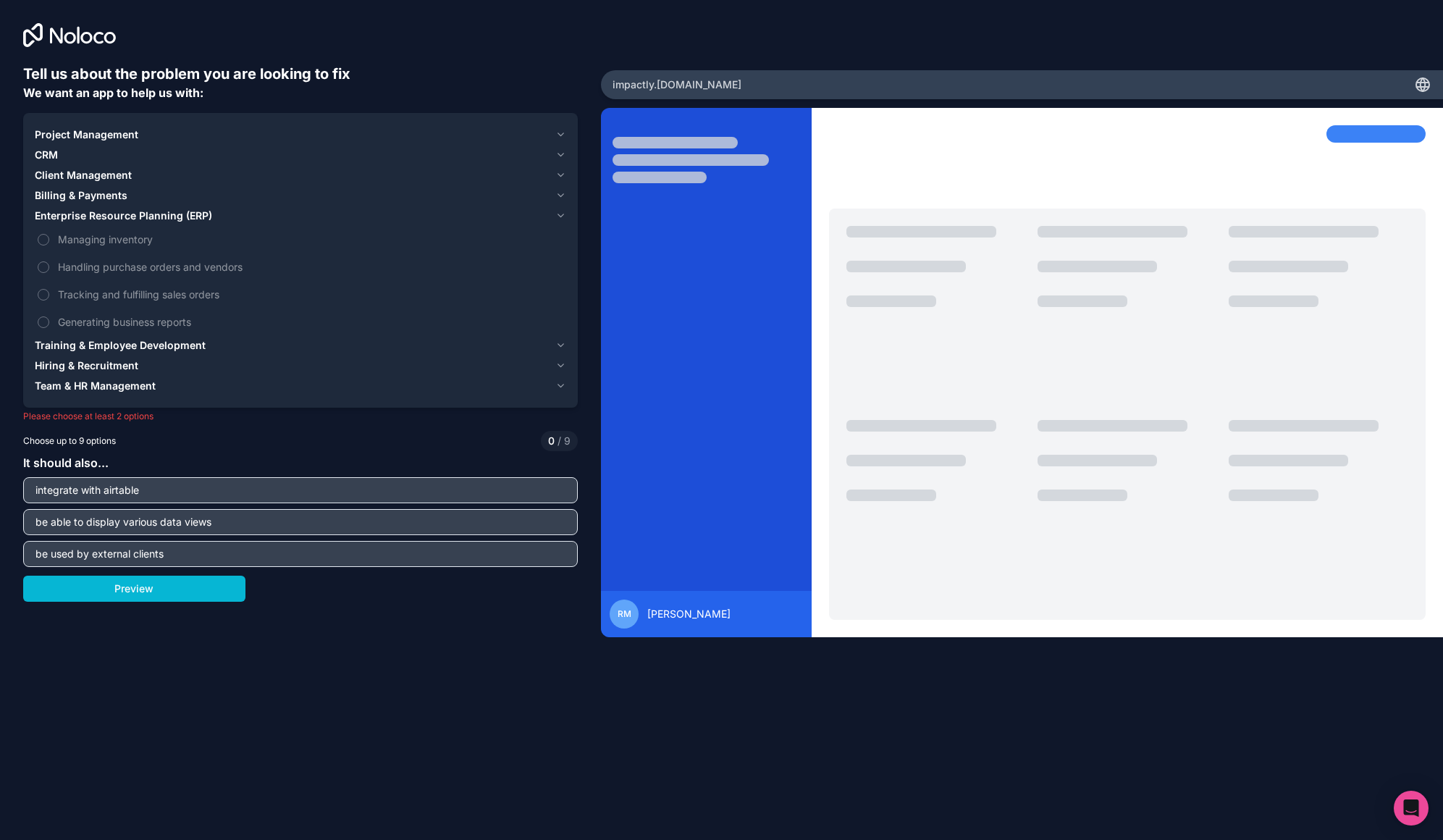
click at [566, 216] on icon "button" at bounding box center [560, 216] width 11 height 12
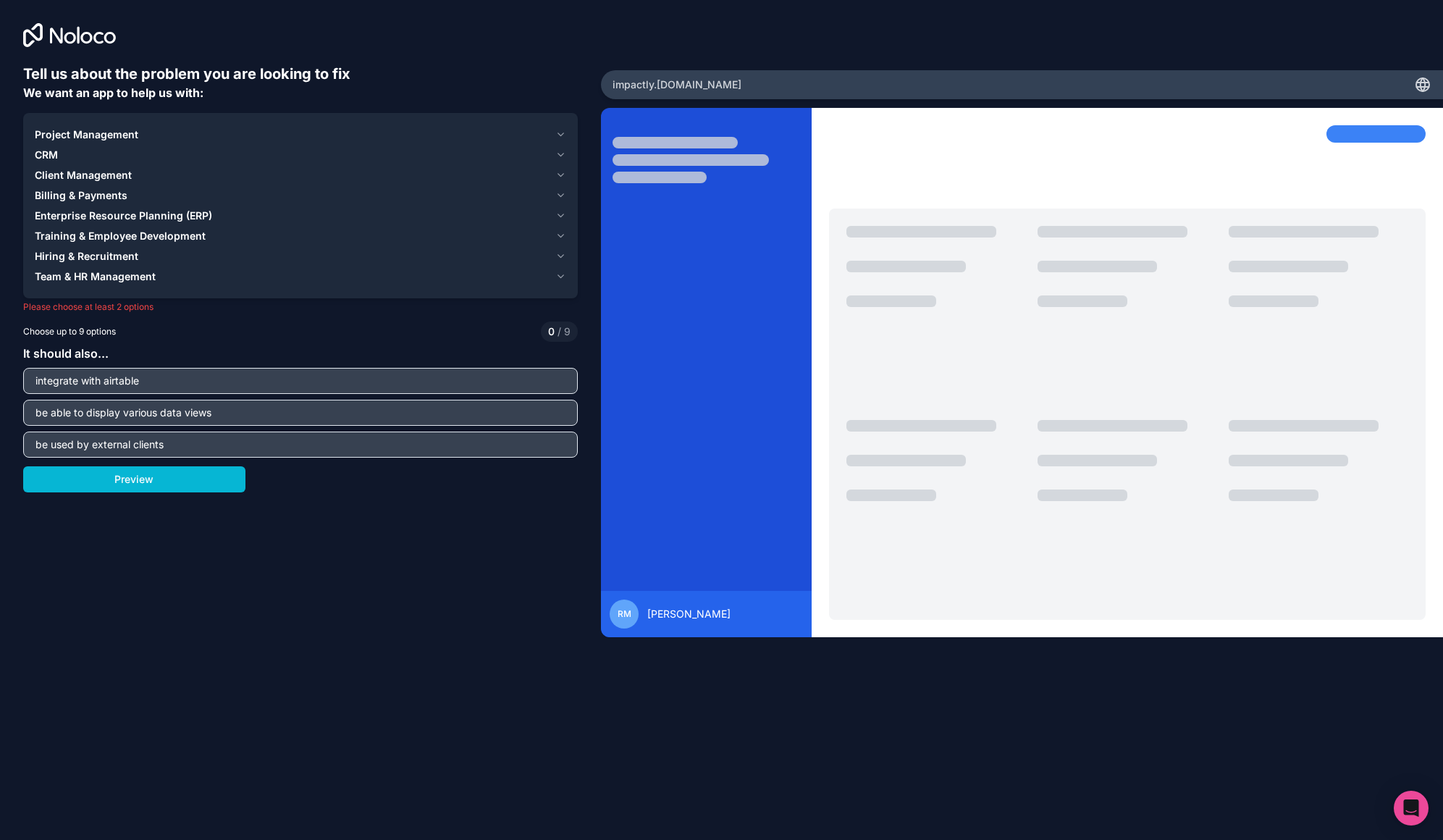
click at [570, 184] on div "Project Management CRM Client Management Billing & Payments Enterprise Resource…" at bounding box center [300, 205] width 555 height 185
click at [571, 212] on div "Project Management CRM Client Management Billing & Payments Enterprise Resource…" at bounding box center [300, 205] width 555 height 185
click at [564, 213] on icon "button" at bounding box center [560, 216] width 11 height 12
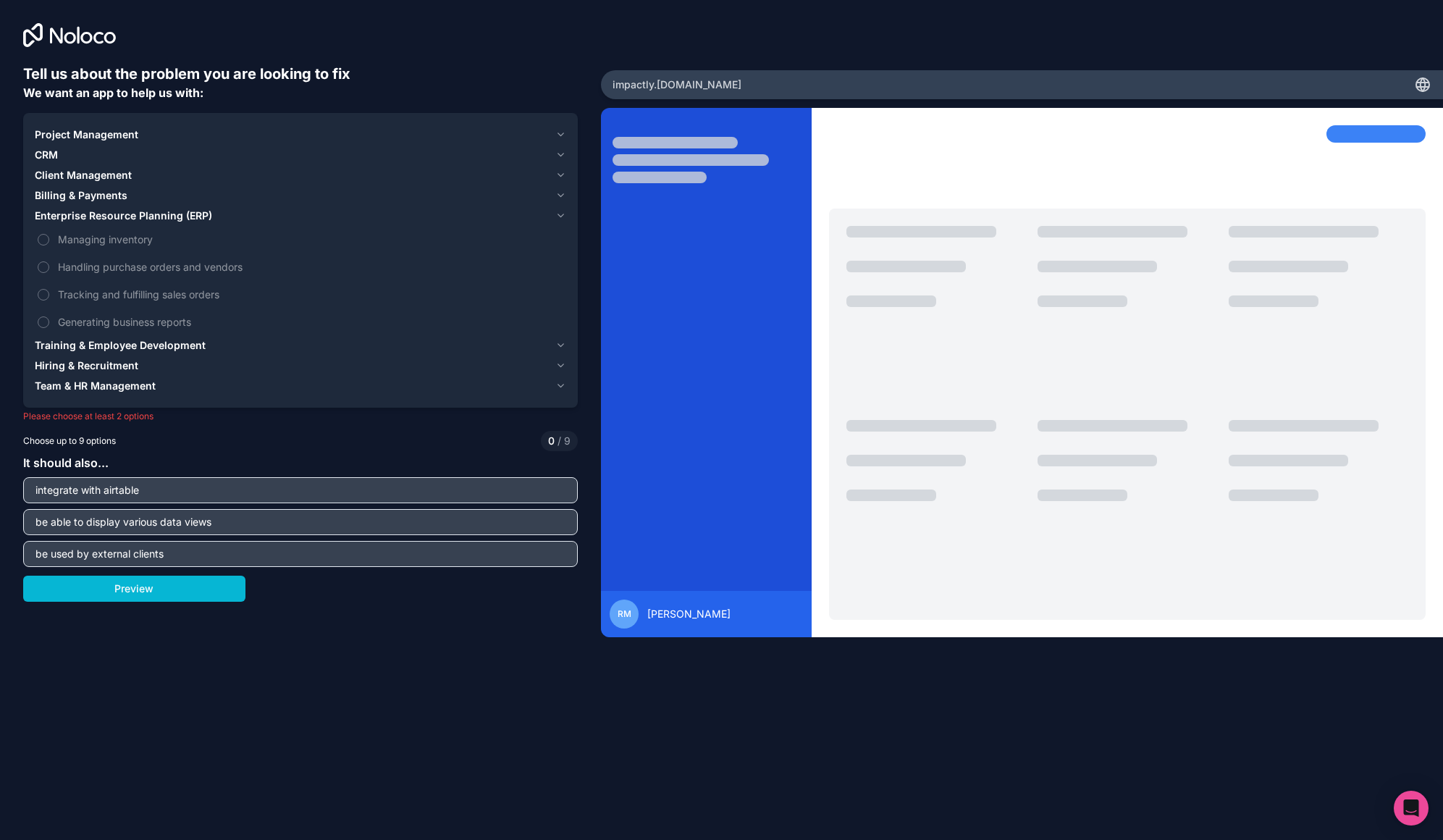
click at [564, 213] on icon "button" at bounding box center [560, 216] width 11 height 12
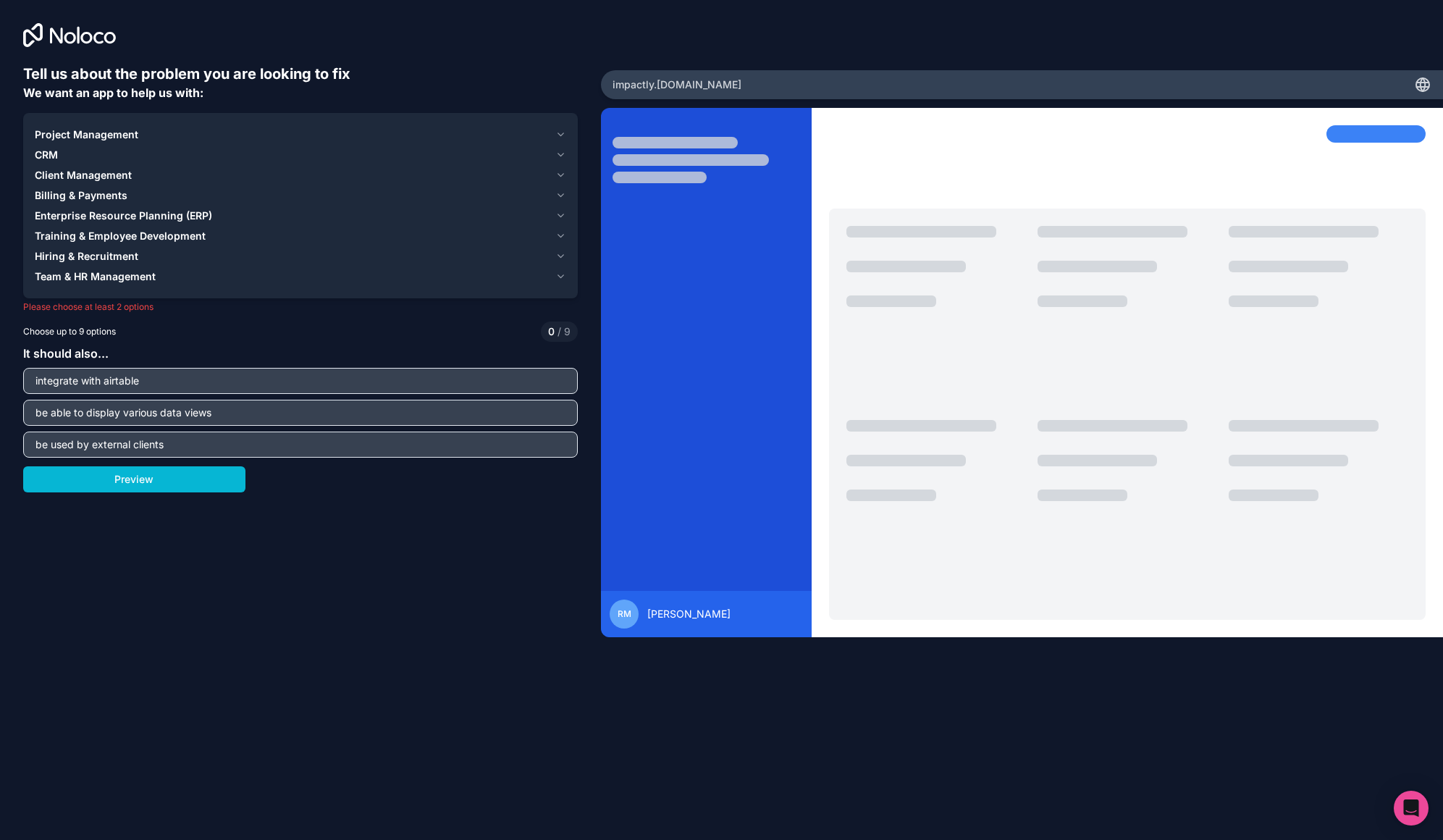
click at [560, 194] on icon "button" at bounding box center [560, 196] width 11 height 12
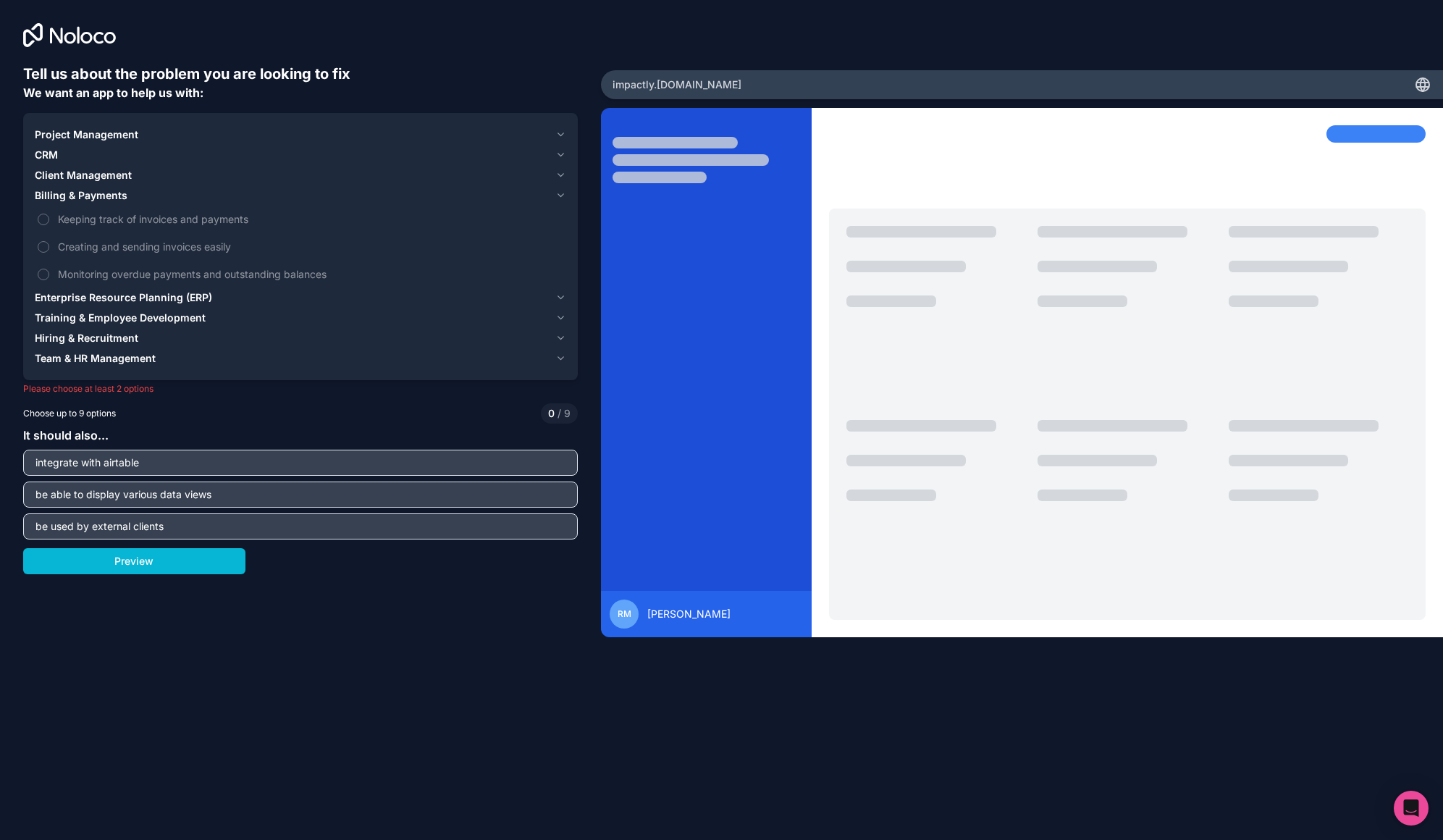
click at [560, 194] on icon "button" at bounding box center [560, 196] width 11 height 12
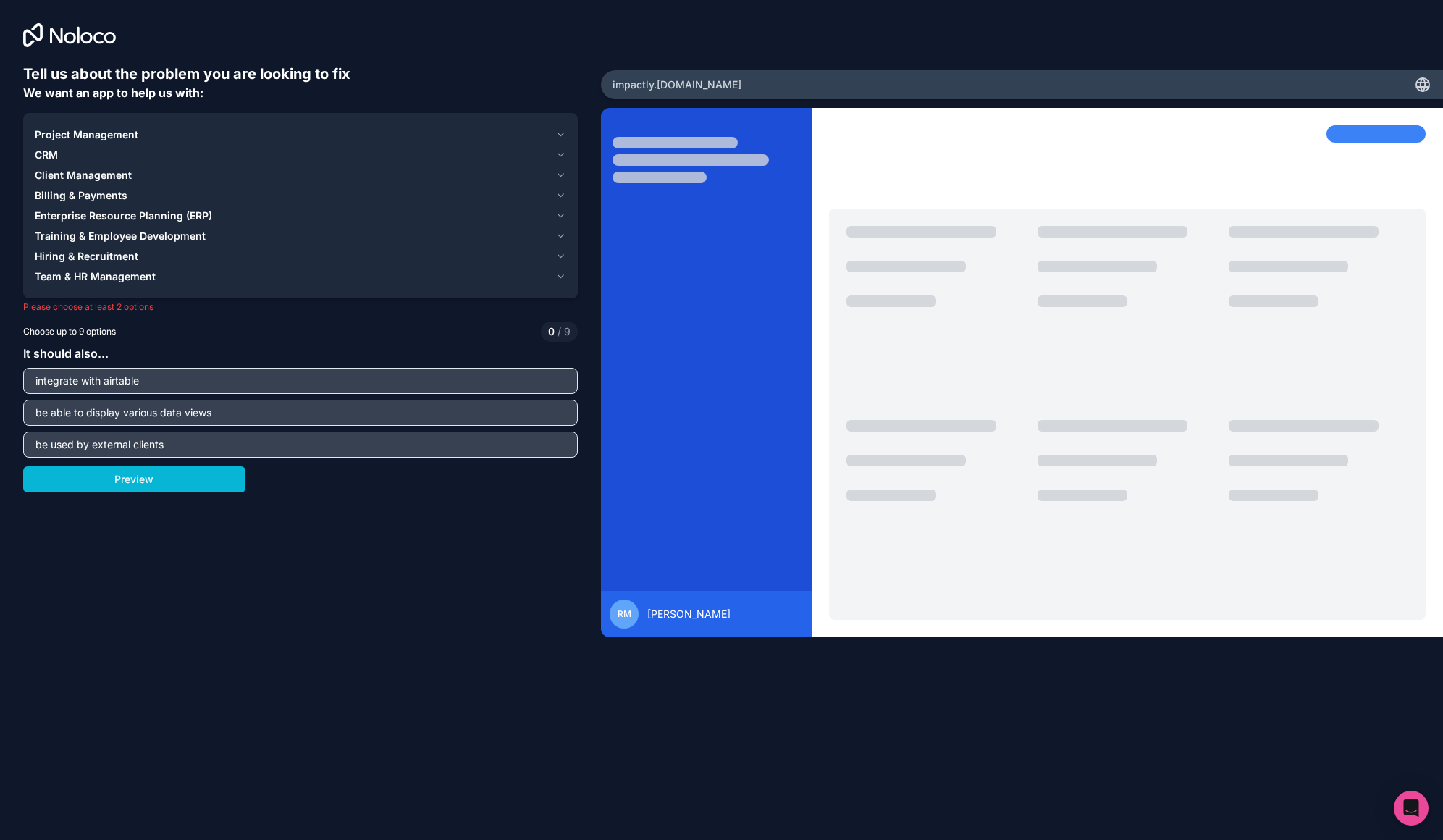
click at [562, 174] on icon "button" at bounding box center [561, 175] width 6 height 3
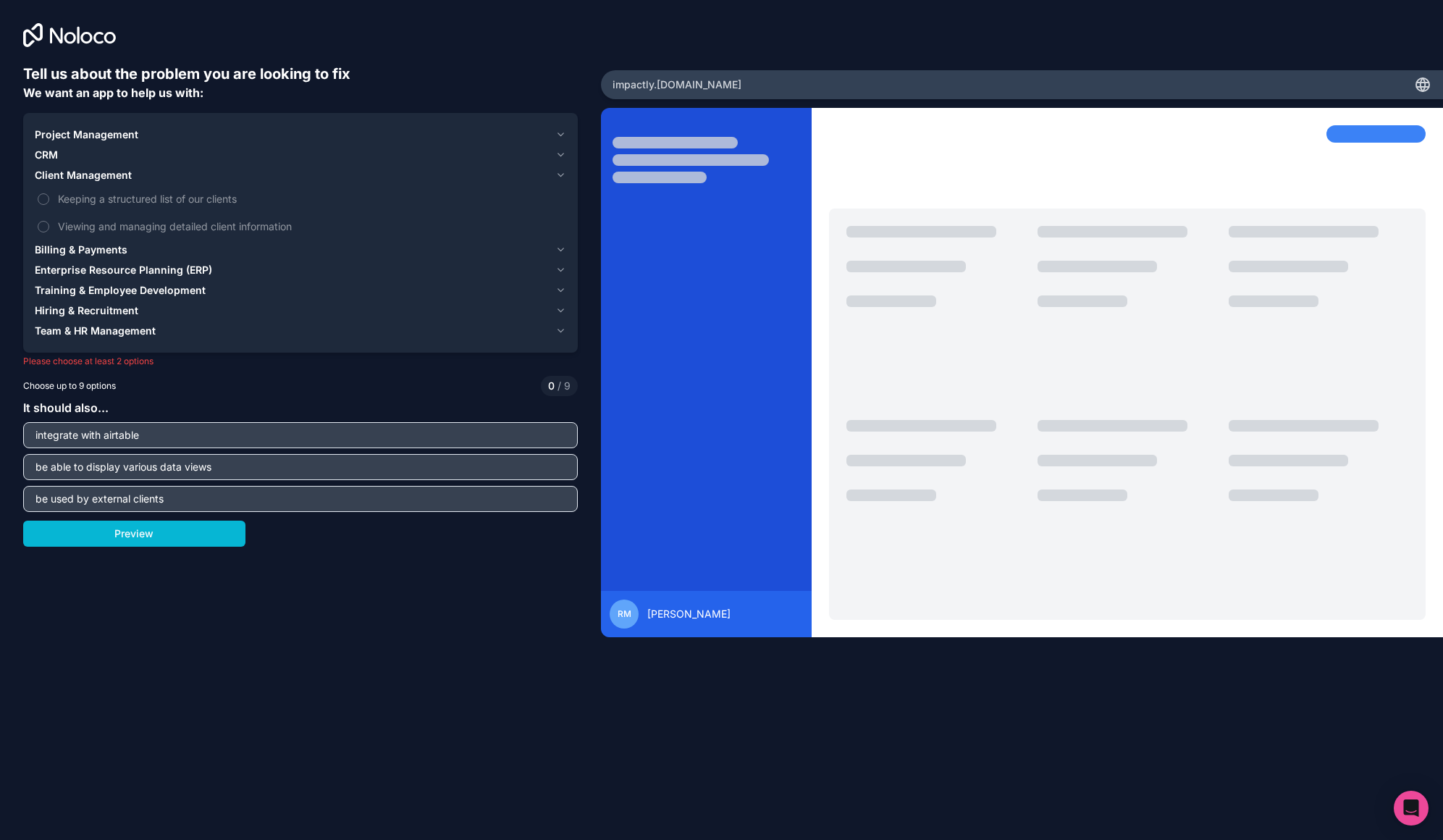
click at [566, 145] on button "CRM" at bounding box center [300, 154] width 531 height 20
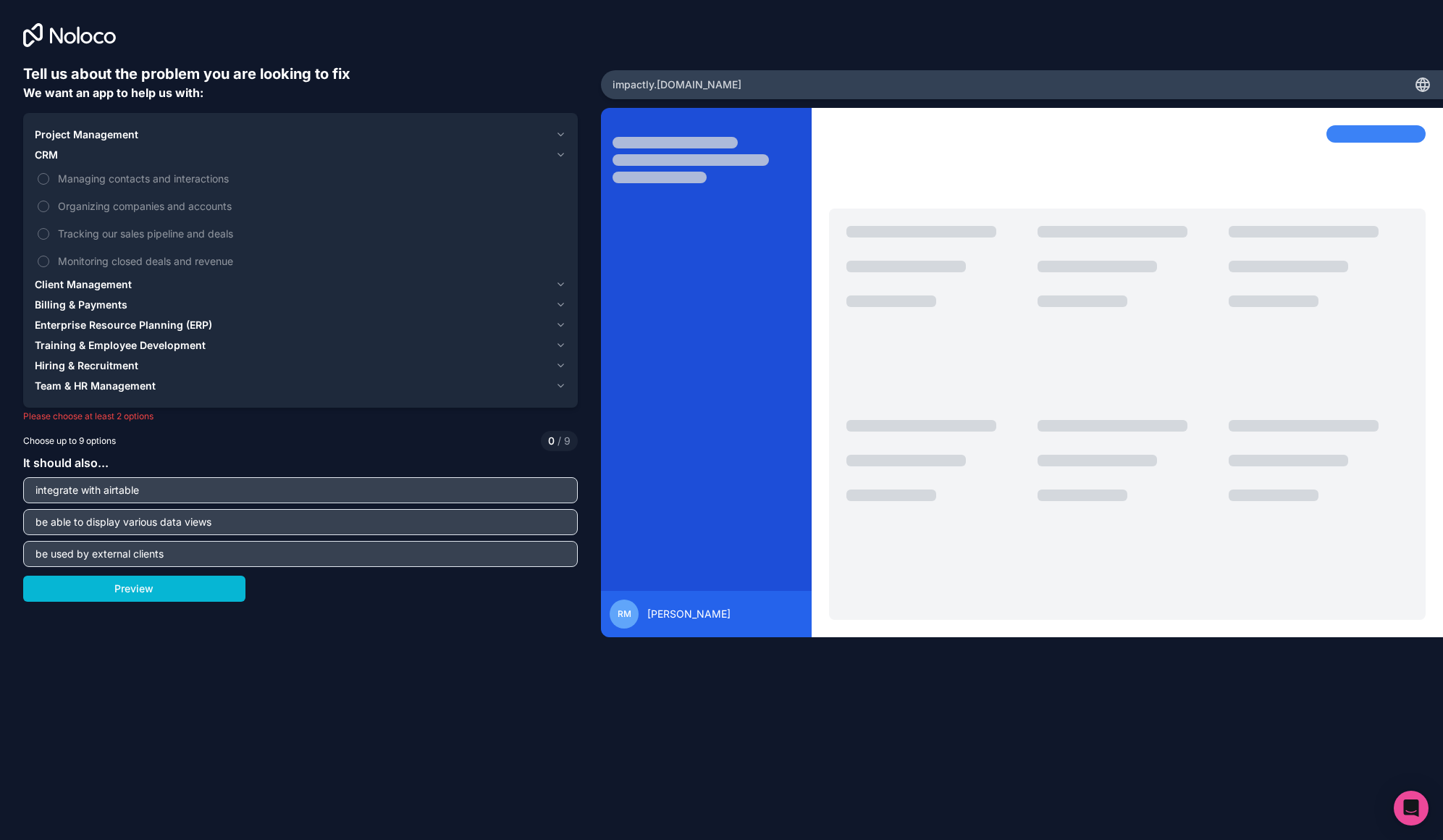
click at [571, 125] on div "Project Management CRM Managing contacts and interactions Organizing companies …" at bounding box center [300, 259] width 555 height 294
click at [568, 132] on div "Project Management CRM Managing contacts and interactions Organizing companies …" at bounding box center [300, 259] width 555 height 294
click at [565, 137] on icon "button" at bounding box center [560, 135] width 11 height 12
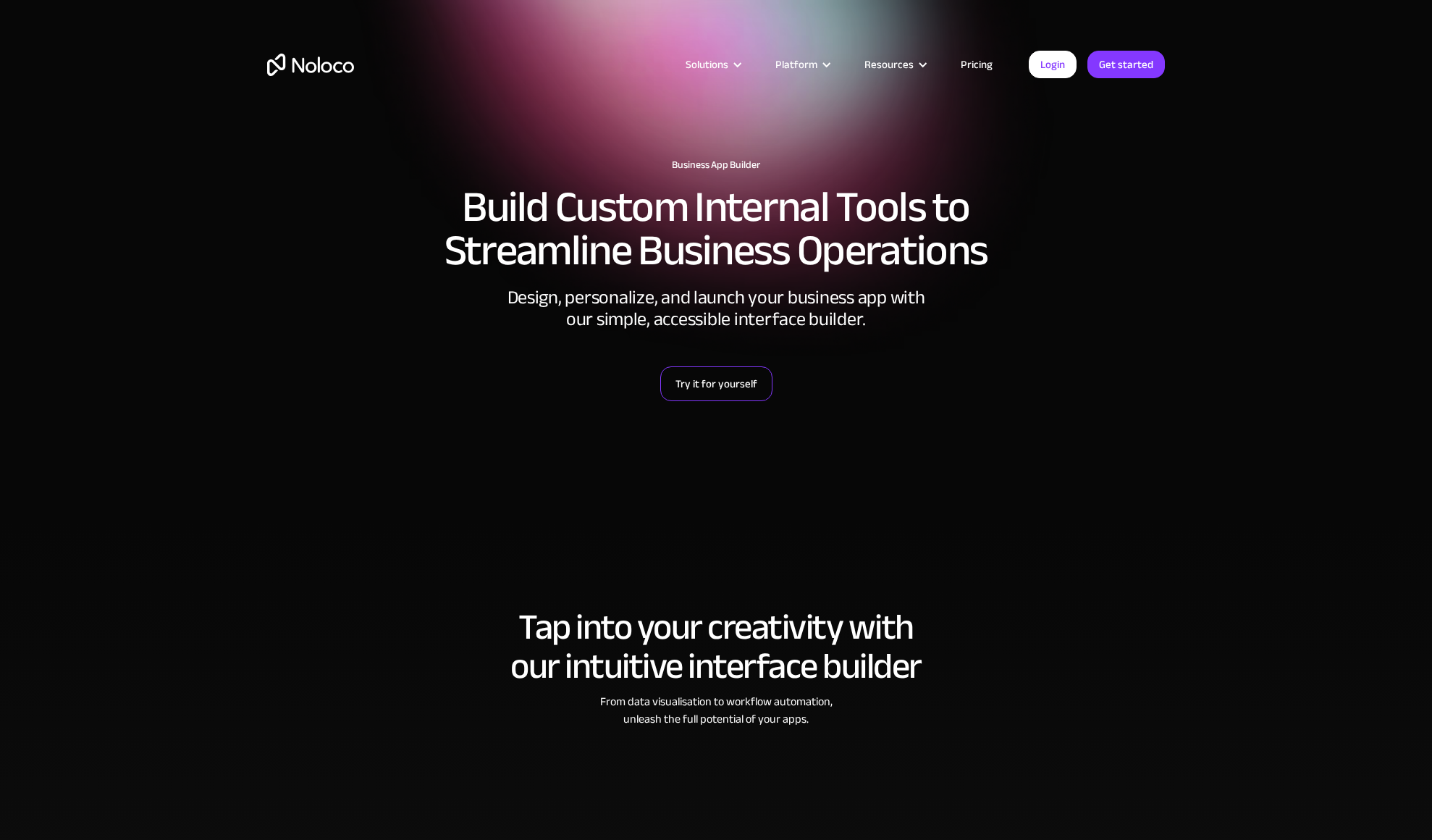
click at [698, 391] on link "Try it for yourself" at bounding box center [716, 384] width 112 height 35
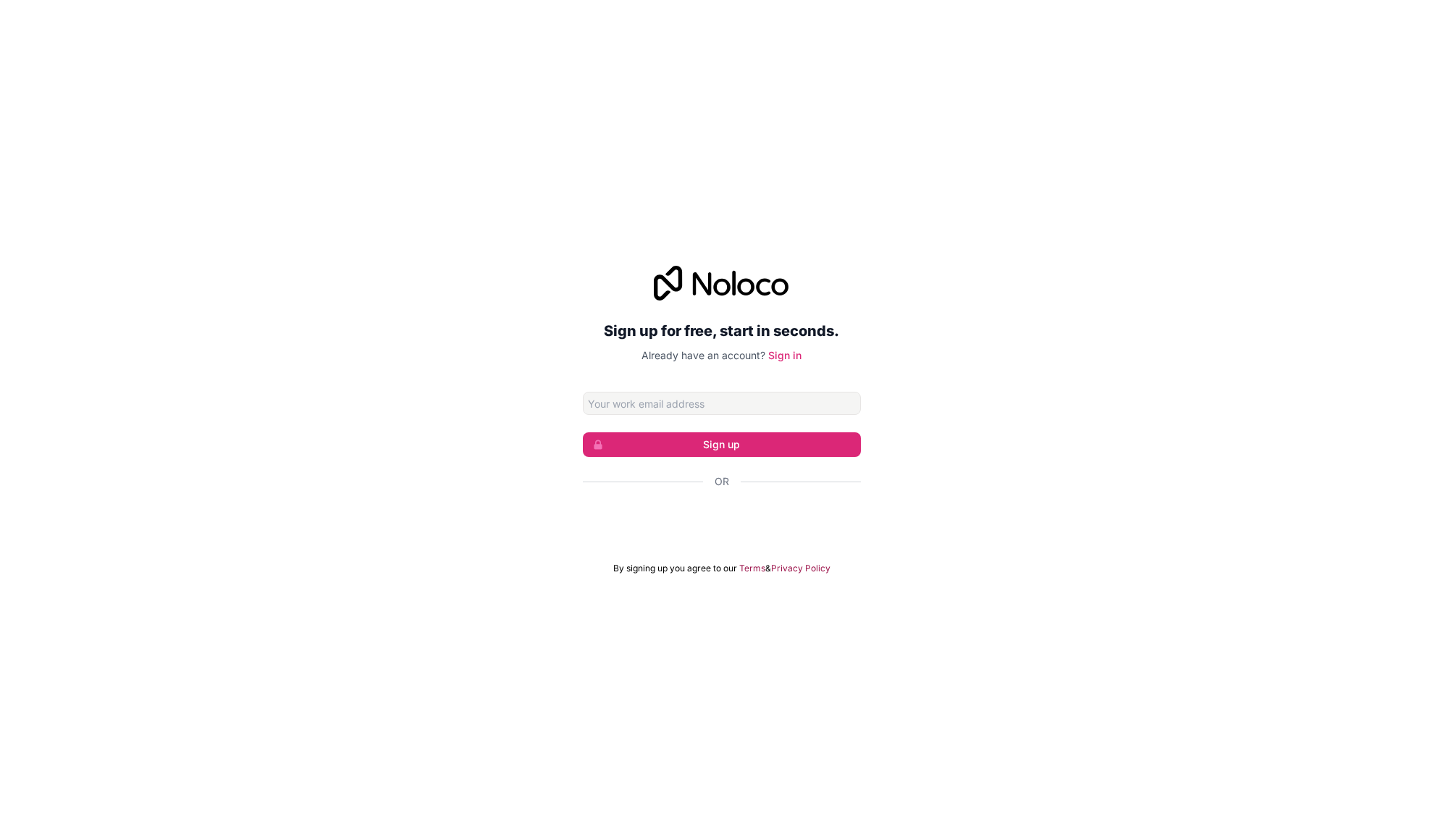
click at [865, 234] on div "Sign up for free, start in seconds. Already have an account? Sign in Sign up Or…" at bounding box center [722, 420] width 1443 height 840
